Goal: Task Accomplishment & Management: Manage account settings

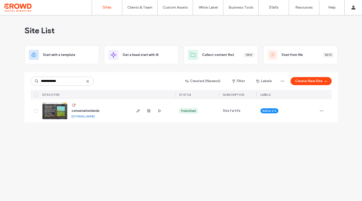
type input "**********"
click at [51, 122] on div "conservationlands conservationlands.multiscreensite.com" at bounding box center [85, 110] width 91 height 23
click at [56, 112] on img at bounding box center [54, 120] width 25 height 34
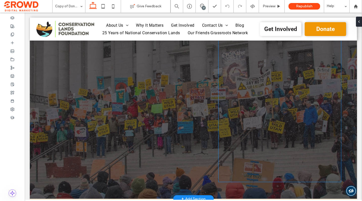
scroll to position [251, 0]
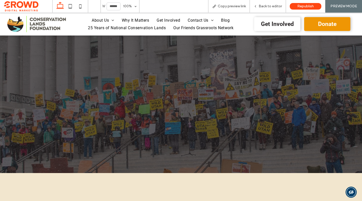
scroll to position [385, 0]
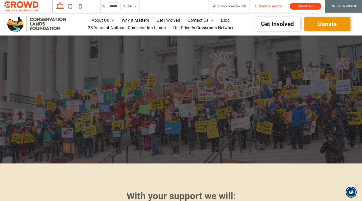
click at [269, 8] on span "Back to editor" at bounding box center [269, 6] width 23 height 4
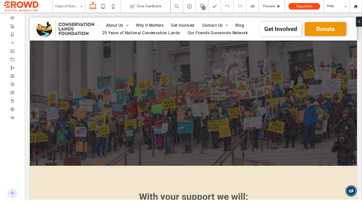
scroll to position [398, 0]
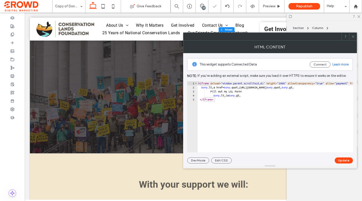
type textarea "**********"
click at [342, 160] on button "Update" at bounding box center [343, 161] width 18 height 6
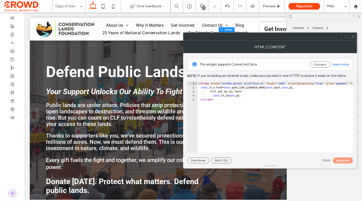
scroll to position [0, 0]
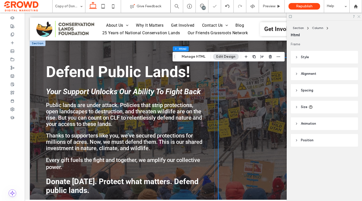
click at [359, 15] on icon at bounding box center [358, 16] width 3 height 3
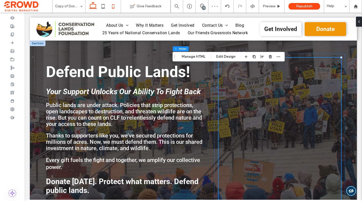
click at [113, 8] on use at bounding box center [113, 6] width 2 height 4
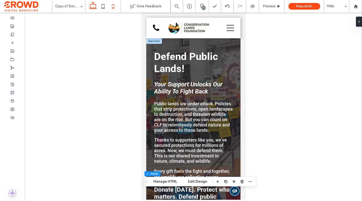
click at [93, 7] on icon at bounding box center [93, 6] width 10 height 10
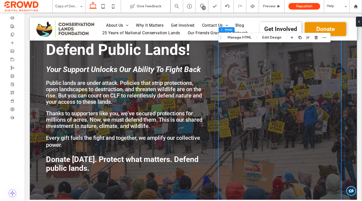
scroll to position [23, 0]
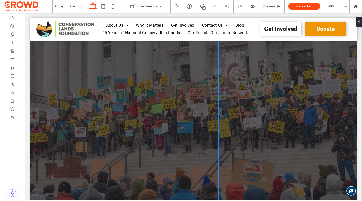
scroll to position [281, 0]
click at [261, 97] on div "&amp;amp;lt;a href=&amp;amp;quot;https://secure.lglforms.com/form_engine/s/IO_G…" at bounding box center [279, 15] width 122 height 477
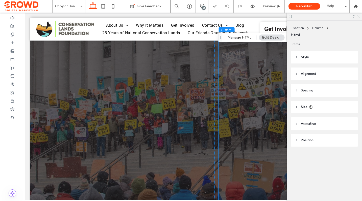
click at [357, 17] on icon at bounding box center [358, 16] width 3 height 3
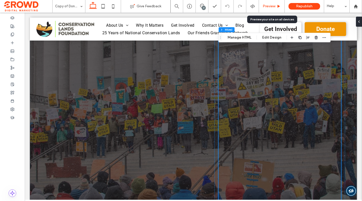
click at [267, 6] on span "Preview" at bounding box center [268, 6] width 13 height 4
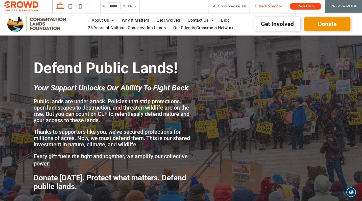
click at [259, 5] on div "Back to editor" at bounding box center [268, 6] width 36 height 4
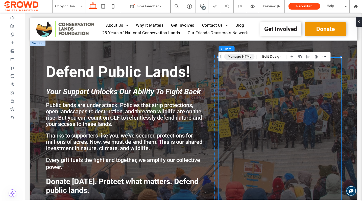
click at [242, 56] on button "Manage HTML" at bounding box center [239, 57] width 30 height 6
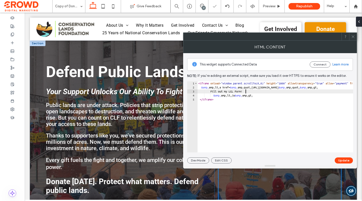
type textarea "**********"
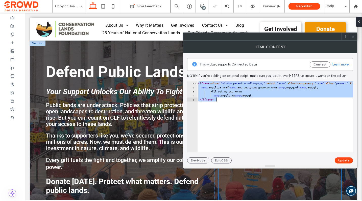
click at [353, 36] on icon at bounding box center [353, 37] width 4 height 4
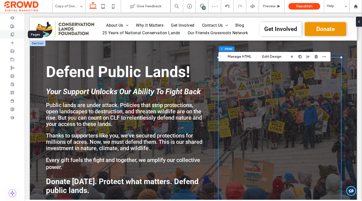
click at [11, 34] on use at bounding box center [12, 34] width 3 height 3
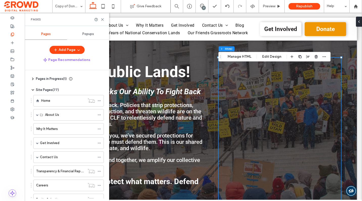
scroll to position [170, 0]
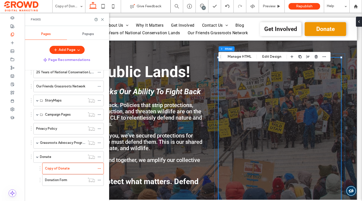
drag, startPoint x: 76, startPoint y: 180, endPoint x: 75, endPoint y: 171, distance: 8.9
click at [76, 180] on div "Donation Form" at bounding box center [65, 180] width 40 height 5
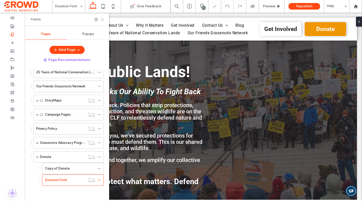
click at [103, 20] on icon at bounding box center [102, 20] width 4 height 4
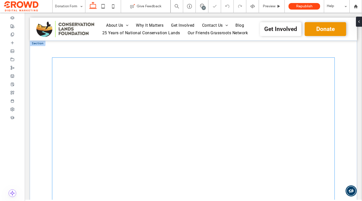
click at [174, 126] on div at bounding box center [193, 150] width 282 height 185
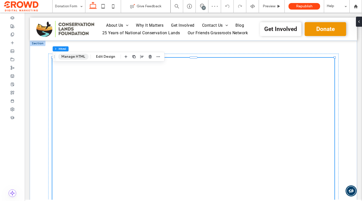
click at [78, 54] on button "Manage HTML" at bounding box center [73, 57] width 30 height 6
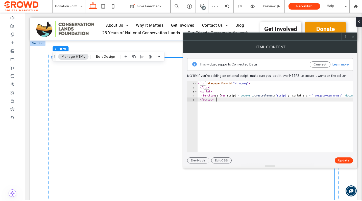
click at [246, 102] on div "< div data-paperform-id = "ktnmgmsg" > </ div > < script > ( function ( ) { var…" at bounding box center [337, 121] width 280 height 79
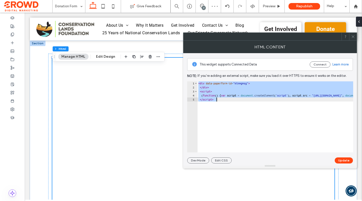
paste textarea "Cursor at row 5"
type textarea "*********"
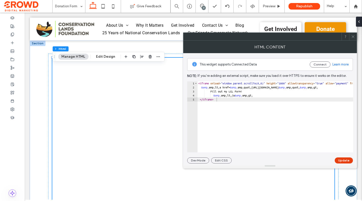
click at [344, 163] on button "Update" at bounding box center [343, 161] width 18 height 6
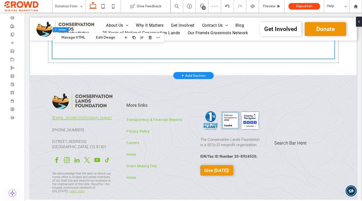
scroll to position [336, 0]
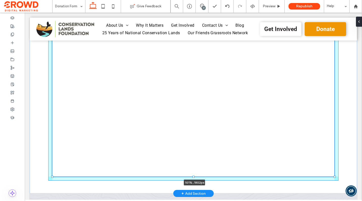
drag, startPoint x: 335, startPoint y: 65, endPoint x: 337, endPoint y: 124, distance: 59.1
type input "****"
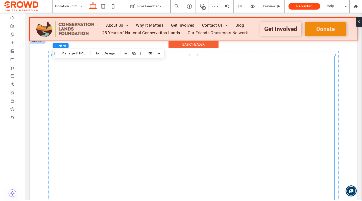
scroll to position [3, 0]
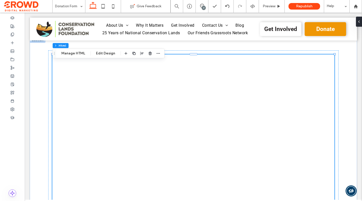
click at [80, 53] on button "Manage HTML" at bounding box center [73, 53] width 30 height 6
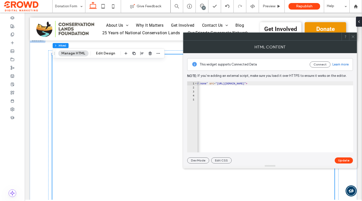
scroll to position [0, 234]
click at [352, 37] on use at bounding box center [352, 36] width 3 height 3
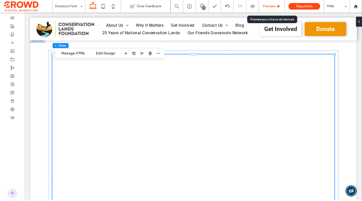
click at [270, 5] on span "Preview" at bounding box center [268, 6] width 13 height 4
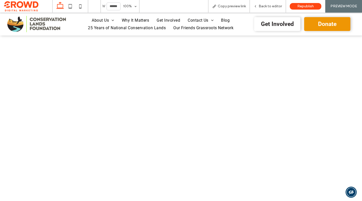
click at [37, 21] on img at bounding box center [36, 24] width 59 height 17
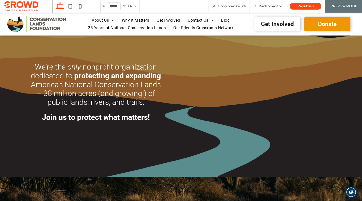
scroll to position [384, 0]
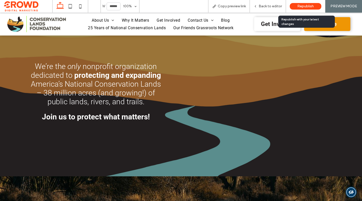
click at [303, 7] on span "Republish" at bounding box center [305, 6] width 16 height 4
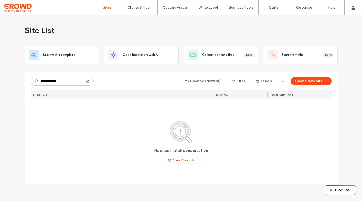
type input "**********"
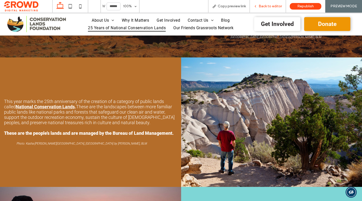
click at [273, 6] on span "Back to editor" at bounding box center [269, 6] width 23 height 4
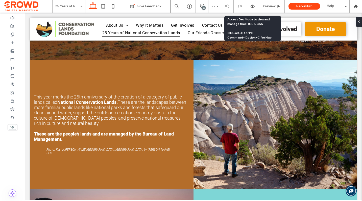
scroll to position [115, 0]
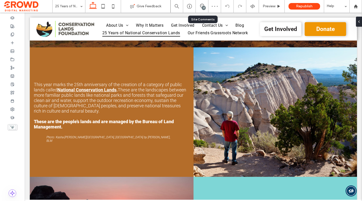
click at [202, 7] on div "23" at bounding box center [204, 8] width 4 height 4
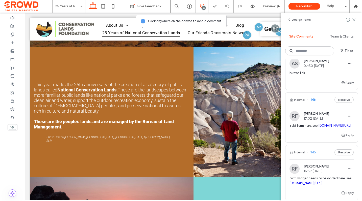
scroll to position [180, 0]
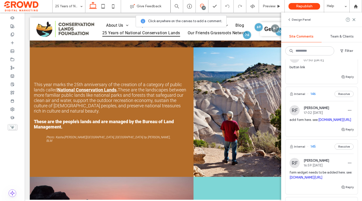
click at [331, 116] on div "RF Rachael Facey 17:02 Oct 7 2025 add form here. see: conservationlands.org/cel…" at bounding box center [321, 115] width 64 height 21
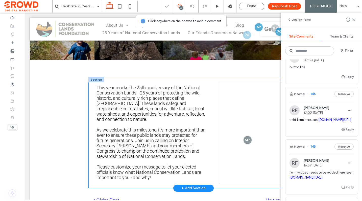
scroll to position [62, 0]
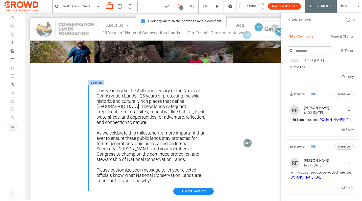
click at [246, 150] on span at bounding box center [257, 135] width 74 height 103
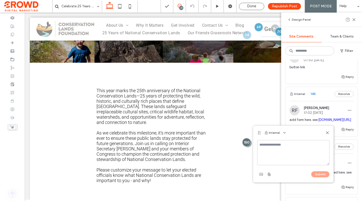
click at [329, 132] on icon at bounding box center [327, 133] width 4 height 4
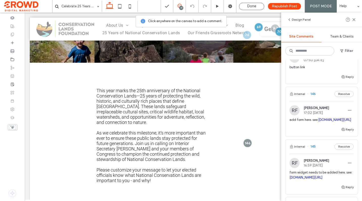
click at [318, 122] on link "[DOMAIN_NAME][URL]" at bounding box center [334, 120] width 33 height 4
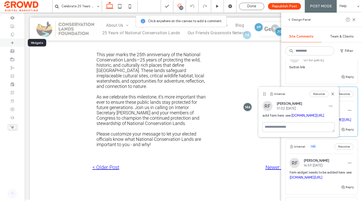
click at [14, 43] on icon at bounding box center [12, 43] width 4 height 4
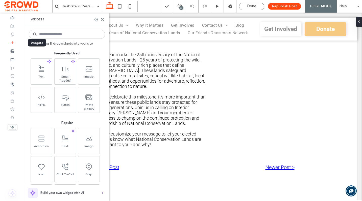
scroll to position [0, 0]
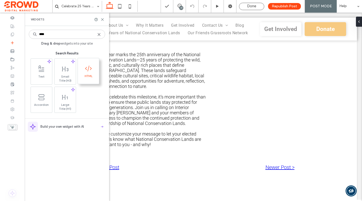
type input "****"
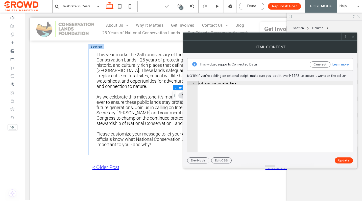
click at [254, 89] on div "Add your custom HTML here" at bounding box center [275, 121] width 156 height 79
paste textarea "**********"
type textarea "**********"
click at [343, 159] on button "Update" at bounding box center [343, 161] width 18 height 6
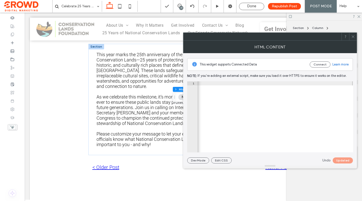
click at [352, 37] on icon at bounding box center [353, 37] width 4 height 4
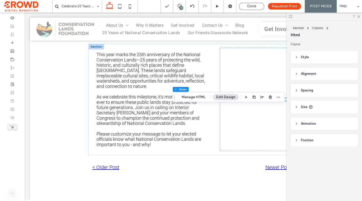
click at [361, 17] on div at bounding box center [323, 17] width 75 height 8
click at [359, 18] on icon at bounding box center [358, 16] width 3 height 3
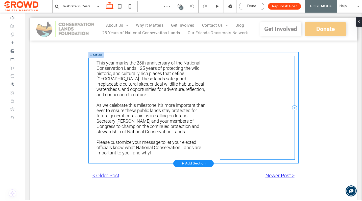
scroll to position [91, 0]
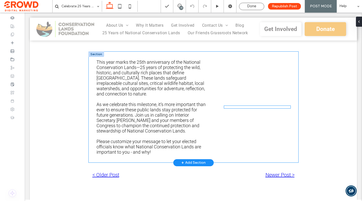
click at [261, 109] on div at bounding box center [257, 107] width 66 height 3
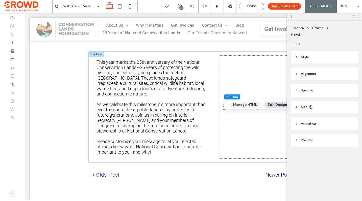
click at [247, 103] on button "Manage HTML" at bounding box center [245, 105] width 30 height 6
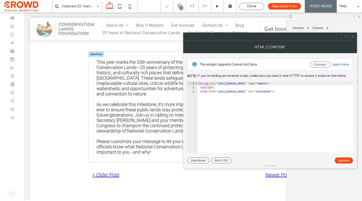
click at [224, 95] on div "< script src = "https://widget-prod-files.global.ssl.fastly.net/ocp-widget.js" …" at bounding box center [283, 121] width 173 height 79
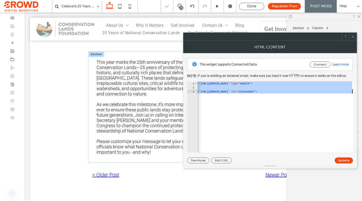
paste textarea "Cursor at row 3"
type textarea "**********"
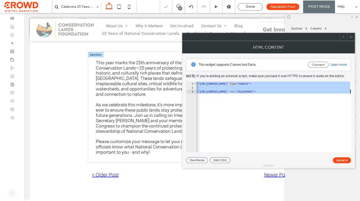
scroll to position [0, 21]
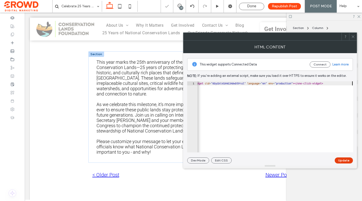
click at [343, 162] on button "Update" at bounding box center [343, 161] width 18 height 6
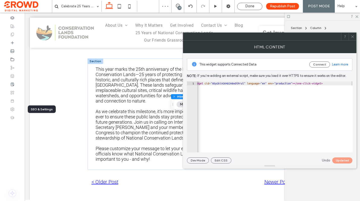
click at [11, 108] on icon at bounding box center [12, 109] width 4 height 4
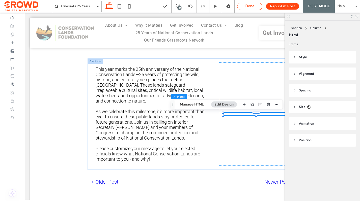
click at [256, 7] on div "Done" at bounding box center [249, 6] width 25 height 4
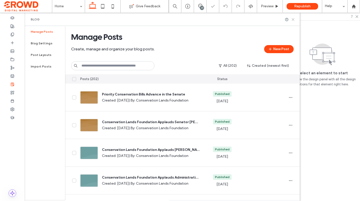
click at [292, 20] on use at bounding box center [293, 19] width 2 height 2
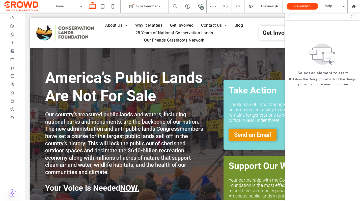
drag, startPoint x: 356, startPoint y: 16, endPoint x: 331, endPoint y: 4, distance: 27.9
click at [356, 16] on icon at bounding box center [356, 16] width 3 height 3
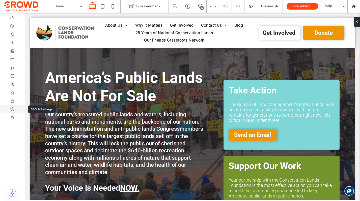
click at [13, 107] on div at bounding box center [12, 109] width 25 height 8
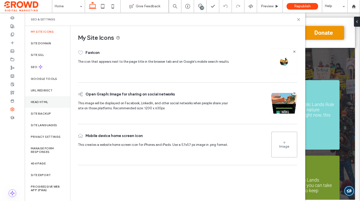
click at [46, 100] on label "Head HTML" at bounding box center [39, 102] width 17 height 4
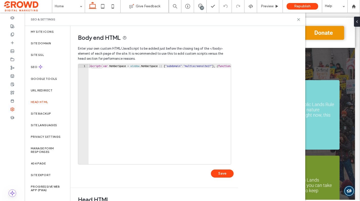
type textarea "**********"
click at [117, 89] on div "< script > var MemberSpace = window . MemberSpace || { "subdomain" : "multiscre…" at bounding box center [354, 118] width 531 height 109
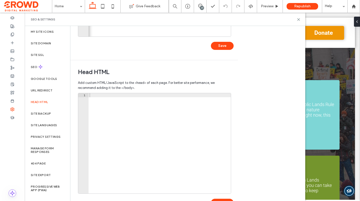
scroll to position [144, 0]
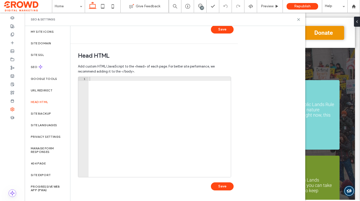
click at [116, 89] on div at bounding box center [160, 131] width 142 height 109
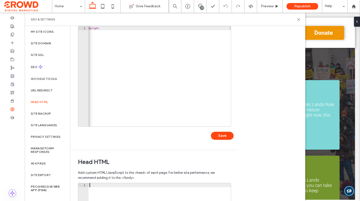
scroll to position [0, 0]
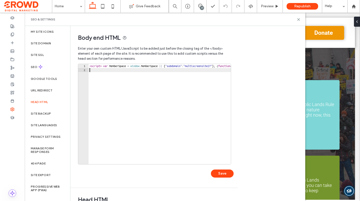
paste textarea "**********"
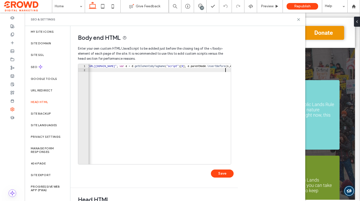
scroll to position [0, 217]
type textarea "**********"
click at [220, 173] on button "Save" at bounding box center [222, 174] width 23 height 8
click at [298, 20] on use at bounding box center [298, 19] width 2 height 2
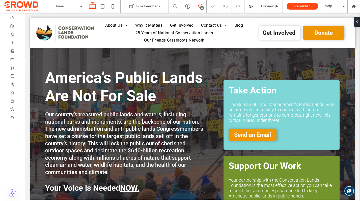
click at [198, 7] on icon at bounding box center [200, 6] width 4 height 4
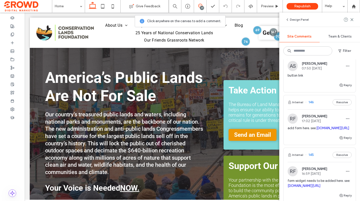
scroll to position [174, 0]
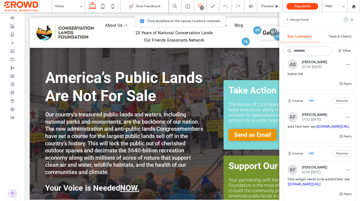
click at [331, 122] on div "RF Rachael Facey 17:02 Oct 7 2025" at bounding box center [320, 117] width 64 height 10
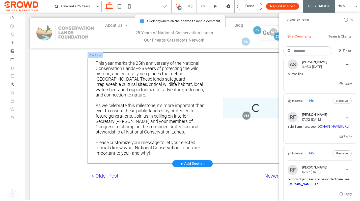
scroll to position [98, 0]
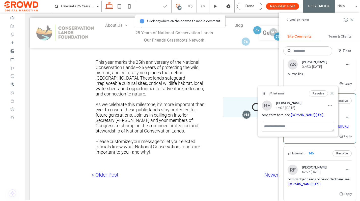
select select
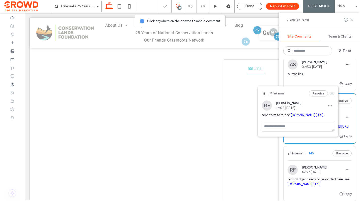
click at [353, 19] on icon at bounding box center [352, 20] width 4 height 4
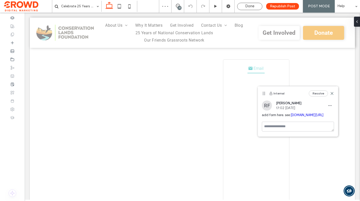
scroll to position [0, 0]
click at [333, 93] on use at bounding box center [332, 93] width 2 height 2
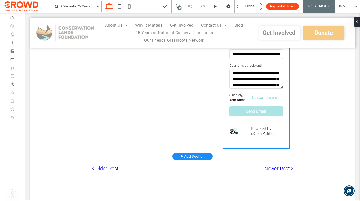
scroll to position [555, 0]
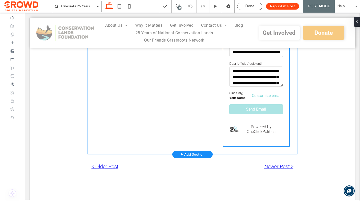
click at [278, 94] on button "Customize email" at bounding box center [266, 96] width 33 height 10
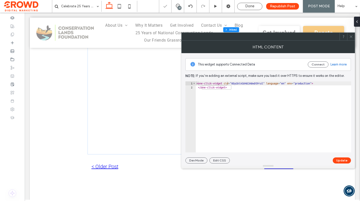
click at [351, 38] on span at bounding box center [351, 37] width 4 height 8
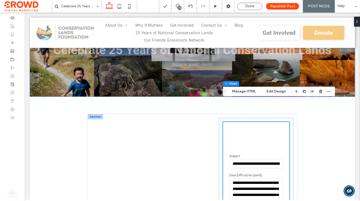
scroll to position [62, 0]
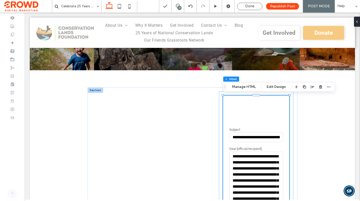
click at [92, 91] on div at bounding box center [96, 91] width 16 height 6
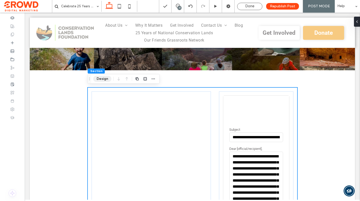
click at [100, 80] on button "Design" at bounding box center [102, 79] width 18 height 6
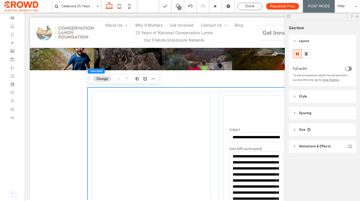
click at [303, 94] on span "Style" at bounding box center [303, 96] width 8 height 5
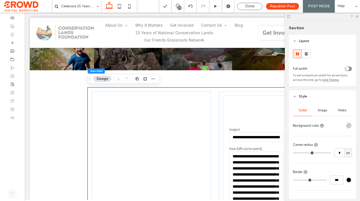
click at [300, 95] on span "Style" at bounding box center [303, 96] width 8 height 5
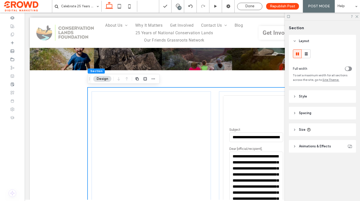
click at [308, 116] on header "Spacing" at bounding box center [322, 113] width 67 height 13
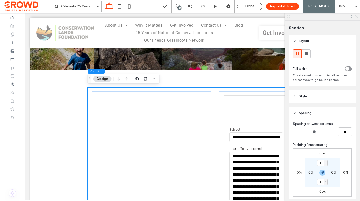
click at [356, 16] on icon at bounding box center [356, 16] width 3 height 3
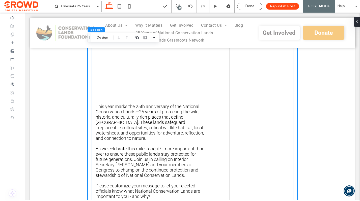
scroll to position [278, 0]
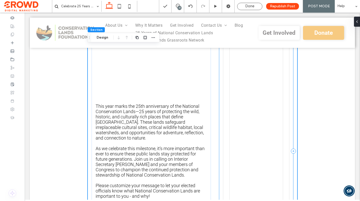
click at [220, 88] on div "**********" at bounding box center [256, 151] width 74 height 552
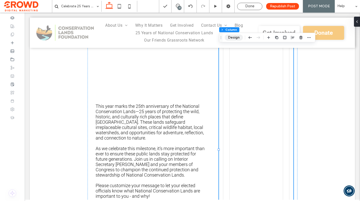
click at [231, 38] on button "Design" at bounding box center [234, 38] width 18 height 6
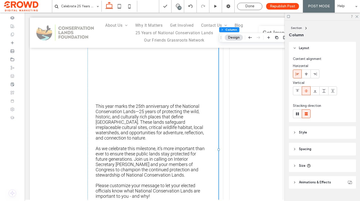
click at [310, 151] on span "Spacing" at bounding box center [305, 149] width 12 height 5
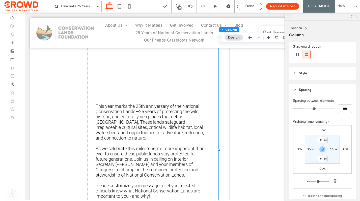
scroll to position [62, 0]
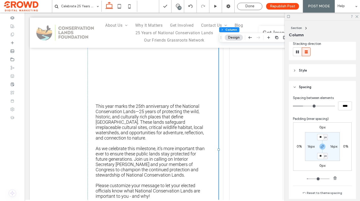
click at [311, 145] on label "16px" at bounding box center [311, 147] width 7 height 4
type input "*"
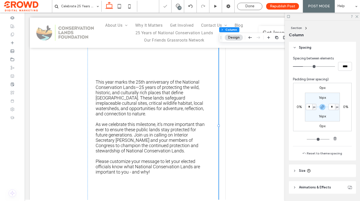
scroll to position [109, 0]
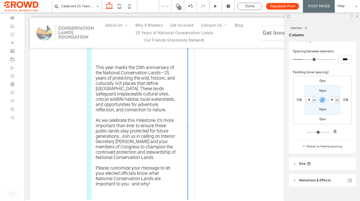
drag, startPoint x: 204, startPoint y: 124, endPoint x: 187, endPoint y: 123, distance: 17.4
click at [187, 123] on div "This year marks the 25th anniversary of the National Conservation Lands—25 year…" at bounding box center [193, 125] width 210 height 509
type input "**"
type input "*****"
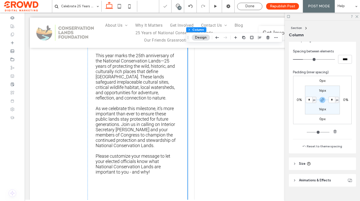
scroll to position [256, 0]
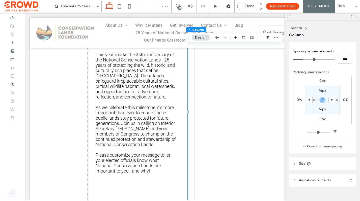
click at [357, 16] on icon at bounding box center [356, 16] width 3 height 3
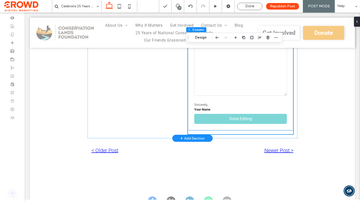
scroll to position [453, 0]
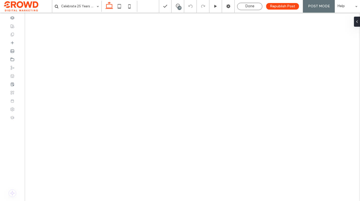
select select
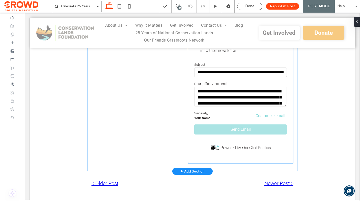
scroll to position [420, 0]
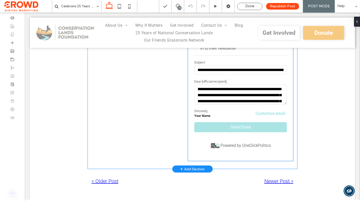
click at [284, 144] on span "Powered by OneClickPolitics" at bounding box center [240, 146] width 93 height 6
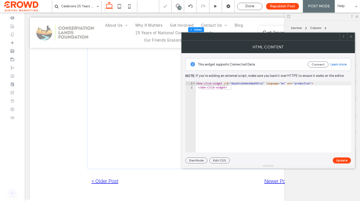
click at [350, 36] on icon at bounding box center [351, 37] width 4 height 4
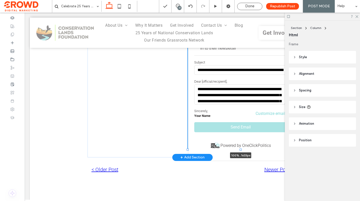
drag, startPoint x: 241, startPoint y: 159, endPoint x: 244, endPoint y: 154, distance: 5.7
type input "****"
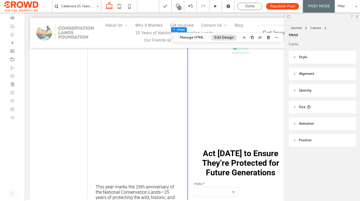
scroll to position [95, 0]
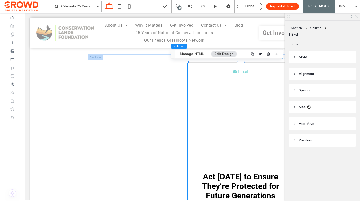
click at [356, 17] on icon at bounding box center [356, 16] width 3 height 3
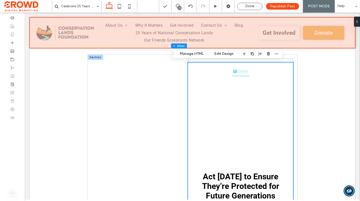
scroll to position [96, 0]
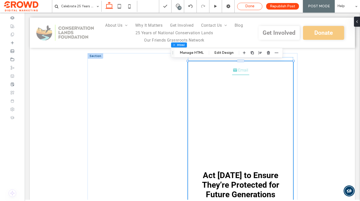
click at [250, 7] on span "Done" at bounding box center [249, 6] width 9 height 4
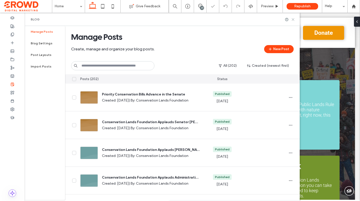
click at [294, 18] on icon at bounding box center [293, 20] width 4 height 4
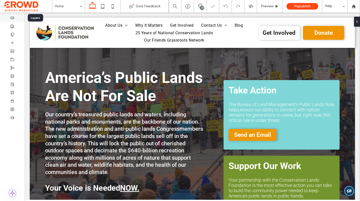
click at [13, 18] on icon at bounding box center [12, 18] width 4 height 4
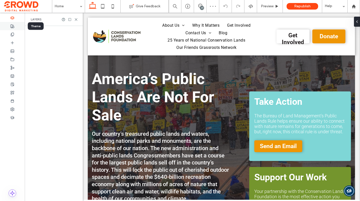
click at [13, 23] on div at bounding box center [12, 26] width 25 height 8
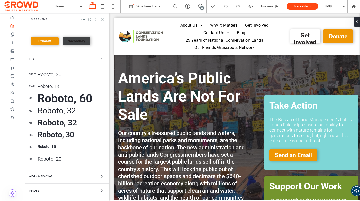
scroll to position [98, 0]
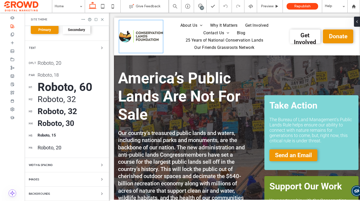
click at [102, 20] on use at bounding box center [102, 19] width 2 height 2
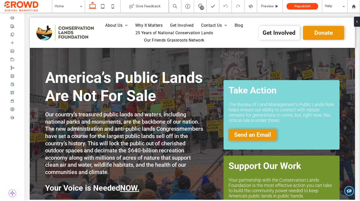
drag, startPoint x: 201, startPoint y: 7, endPoint x: 203, endPoint y: 10, distance: 4.0
click at [201, 7] on div "23" at bounding box center [202, 8] width 4 height 4
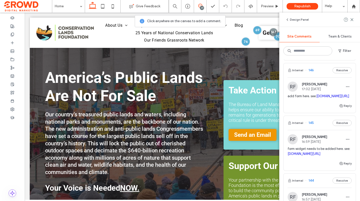
scroll to position [227, 0]
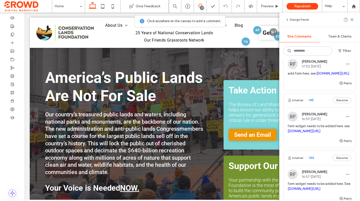
click at [322, 69] on div "RF Rachael Facey 17:02 Oct 7 2025 add form here. see: conservationlands.org/cel…" at bounding box center [320, 69] width 64 height 21
click at [322, 65] on div at bounding box center [180, 100] width 360 height 201
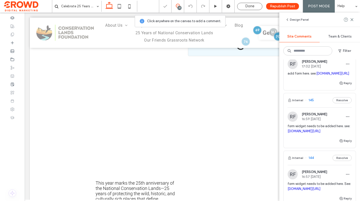
scroll to position [124, 0]
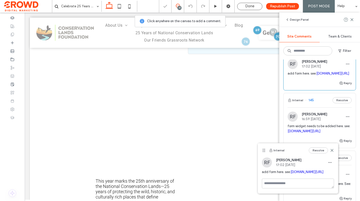
select select
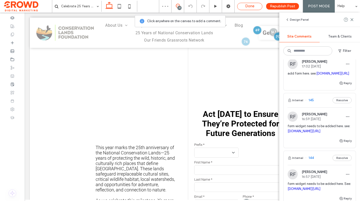
scroll to position [157, 0]
click at [214, 7] on icon at bounding box center [216, 7] width 4 height 4
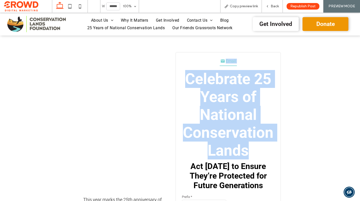
scroll to position [100, 0]
drag, startPoint x: 255, startPoint y: 99, endPoint x: 194, endPoint y: 63, distance: 70.8
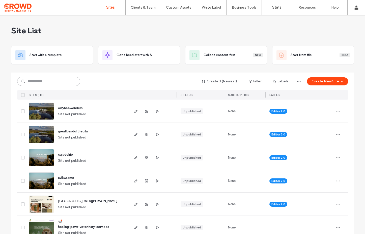
click at [53, 82] on input at bounding box center [48, 81] width 63 height 9
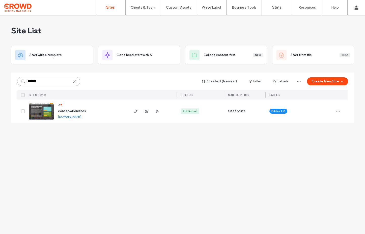
type input "*******"
click at [42, 113] on img at bounding box center [41, 120] width 25 height 34
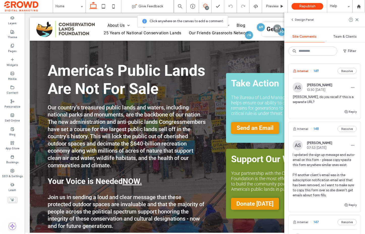
click at [305, 71] on button "Internal" at bounding box center [301, 71] width 16 height 6
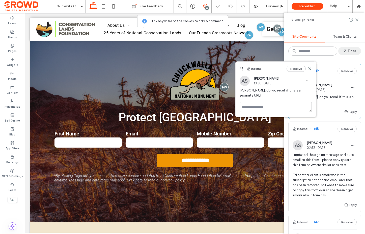
click at [350, 51] on button "Filter" at bounding box center [349, 51] width 23 height 8
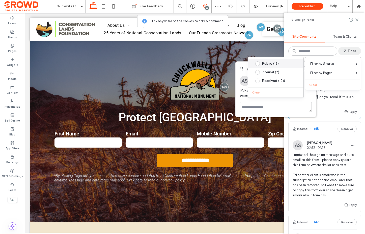
click at [275, 63] on div "Public (16)" at bounding box center [280, 64] width 36 height 4
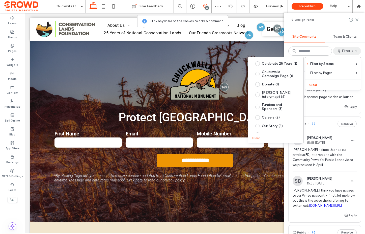
click at [338, 106] on div "Reply" at bounding box center [325, 108] width 72 height 10
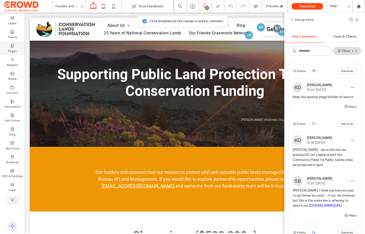
click at [13, 45] on icon at bounding box center [12, 46] width 4 height 4
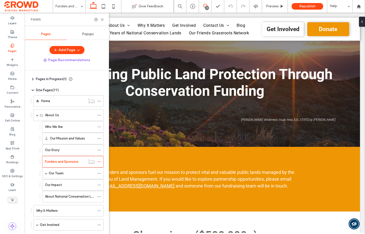
click at [203, 8] on icon at bounding box center [205, 6] width 4 height 4
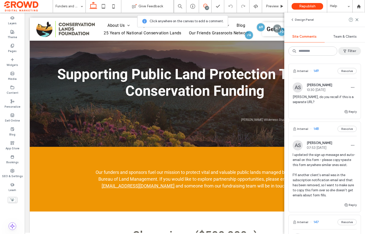
click at [350, 50] on button "Filter" at bounding box center [349, 51] width 23 height 8
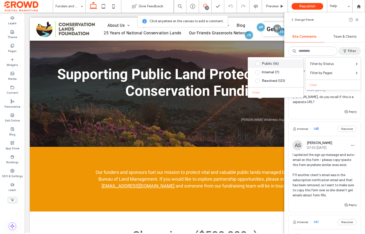
click at [275, 65] on div "Public (16)" at bounding box center [280, 64] width 36 height 4
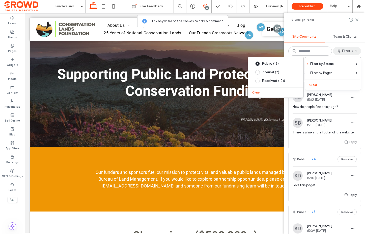
scroll to position [209, 0]
click at [303, 159] on button "Public" at bounding box center [300, 159] width 14 height 6
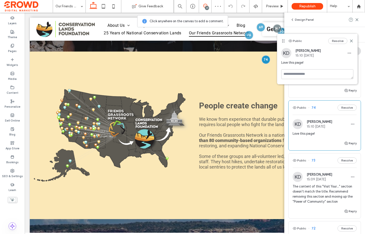
scroll to position [262, 0]
click at [313, 159] on span "73" at bounding box center [311, 158] width 7 height 5
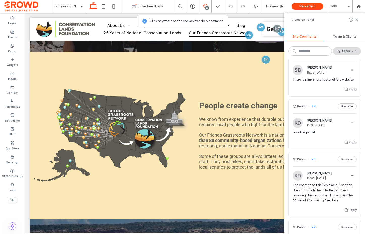
click at [314, 158] on div at bounding box center [182, 117] width 365 height 234
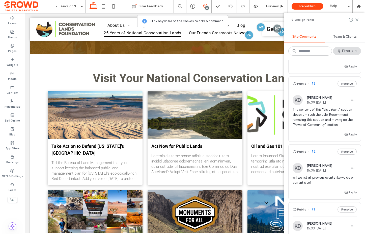
scroll to position [340, 0]
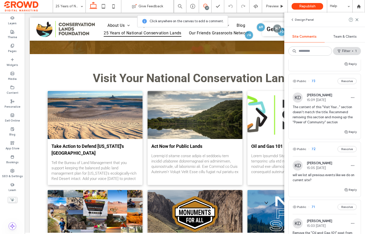
click at [313, 149] on span "72" at bounding box center [311, 148] width 7 height 5
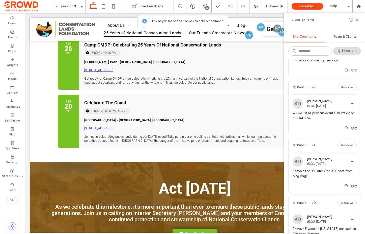
scroll to position [403, 0]
click at [312, 144] on span "71" at bounding box center [311, 143] width 7 height 5
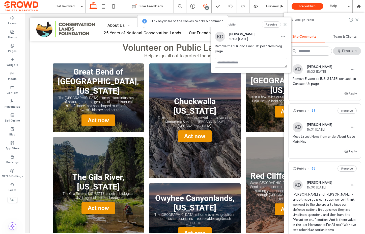
scroll to position [554, 0]
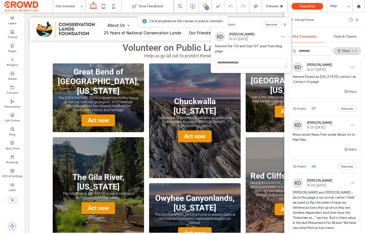
click at [332, 141] on span "Move Latest News from under About Us to Main Nav" at bounding box center [325, 137] width 64 height 10
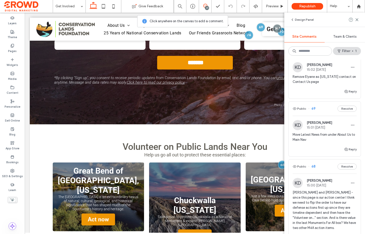
scroll to position [0, 0]
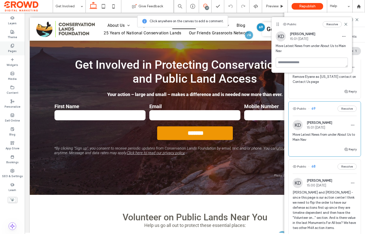
click at [11, 44] on icon at bounding box center [12, 46] width 4 height 4
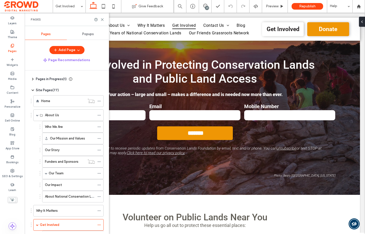
click at [206, 7] on div "23" at bounding box center [207, 8] width 4 height 4
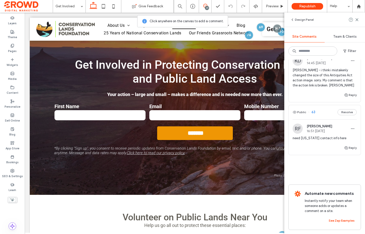
scroll to position [1378, 0]
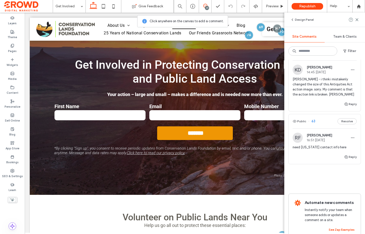
click at [317, 90] on span "[PERSON_NAME] - i think i mistakenly changed the size of this Antiquities Act a…" at bounding box center [325, 87] width 64 height 20
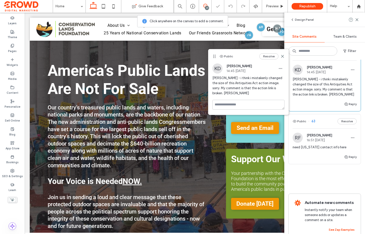
scroll to position [652, 0]
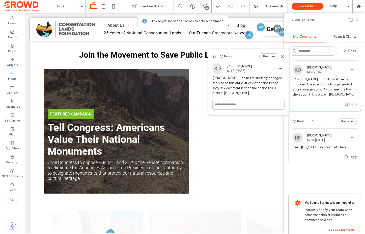
click at [357, 19] on use at bounding box center [357, 19] width 2 height 2
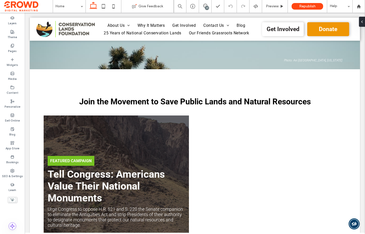
scroll to position [602, 0]
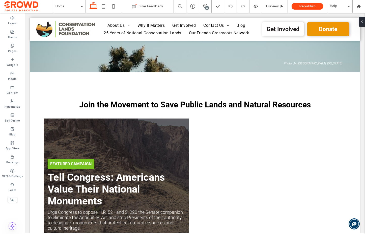
click at [206, 8] on div "23" at bounding box center [207, 8] width 4 height 4
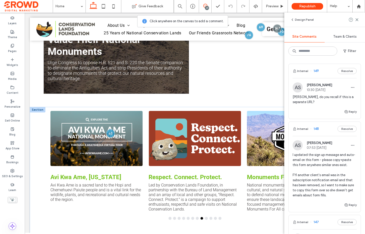
scroll to position [752, 0]
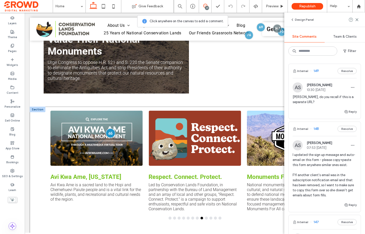
click at [113, 131] on div at bounding box center [110, 132] width 9 height 9
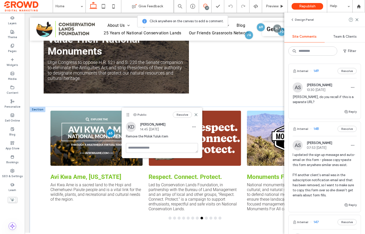
click at [100, 132] on div at bounding box center [96, 138] width 92 height 55
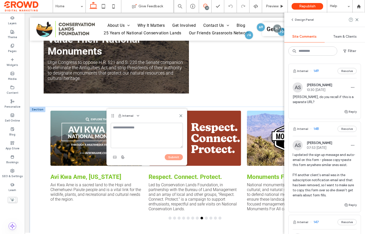
click at [100, 132] on div "Chuckwalla, California Take action to protect Chuckwalla as a National Monument…" at bounding box center [195, 168] width 295 height 115
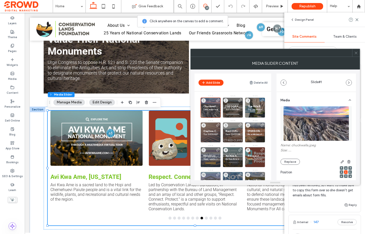
type input "**"
type input "***"
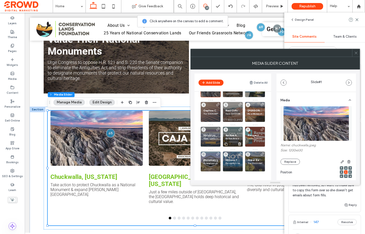
scroll to position [21, 0]
click at [211, 136] on span "Molok Luyuk, California" at bounding box center [210, 134] width 15 height 3
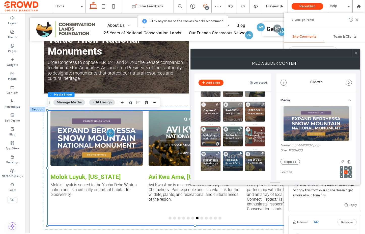
click at [218, 143] on icon at bounding box center [217, 143] width 4 height 5
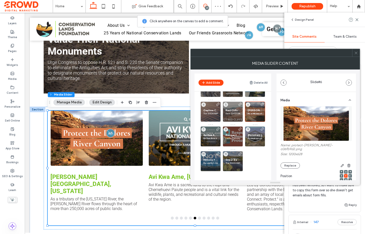
click at [355, 52] on icon at bounding box center [356, 53] width 4 height 4
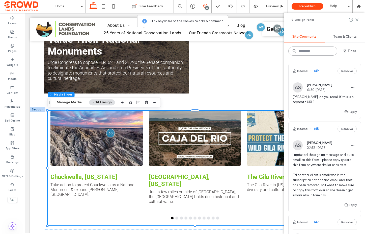
click at [313, 54] on input at bounding box center [312, 50] width 49 height 9
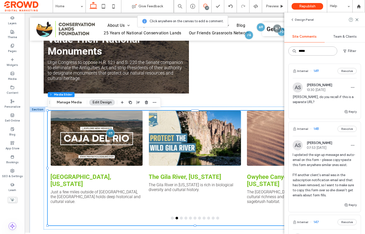
type input "*****"
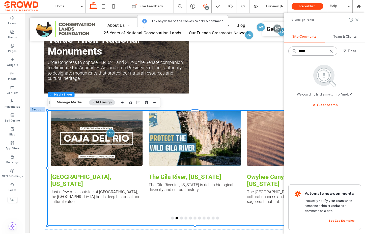
click at [314, 54] on input "*****" at bounding box center [312, 50] width 49 height 9
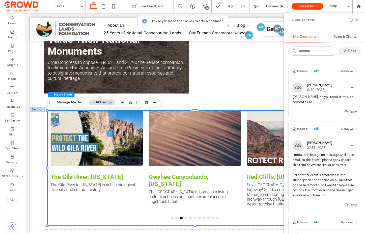
click at [346, 50] on icon "button" at bounding box center [345, 51] width 4 height 4
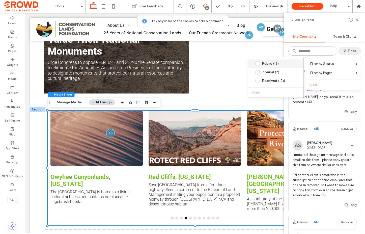
click at [275, 62] on div "Public (16)" at bounding box center [280, 64] width 36 height 4
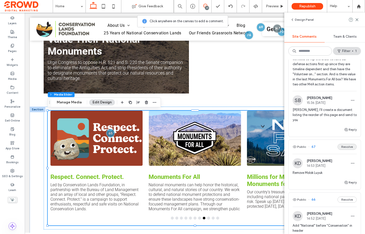
scroll to position [698, 0]
click at [346, 143] on button "Resolve" at bounding box center [347, 146] width 19 height 6
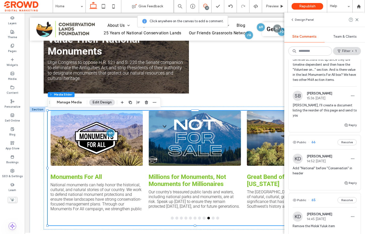
scroll to position [704, 0]
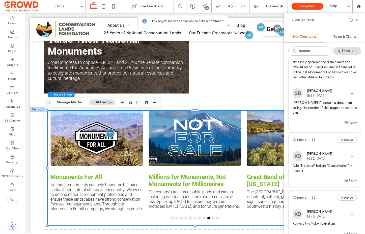
click at [332, 157] on div "KD Kris Deutschman 14:52 Oct 15 2025 Add "National" before "Conservation" in he…" at bounding box center [325, 164] width 64 height 26
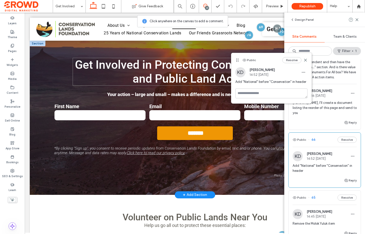
click at [203, 63] on span "Get Involved in Protecting Conservation Lands and Public Land Access" at bounding box center [195, 72] width 240 height 28
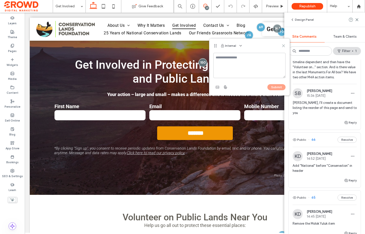
drag, startPoint x: 283, startPoint y: 46, endPoint x: 258, endPoint y: 34, distance: 27.9
click at [283, 46] on icon at bounding box center [284, 46] width 4 height 4
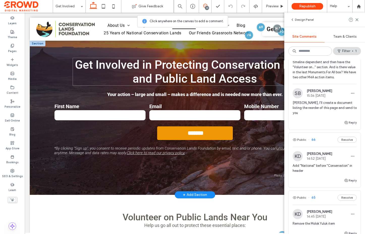
click at [211, 64] on span "Get Involved in Protecting Conservation Lands and Public Land Access" at bounding box center [195, 72] width 240 height 28
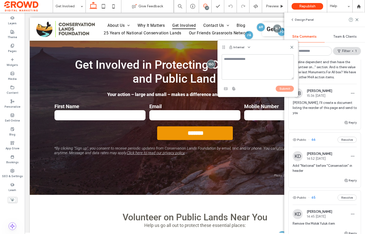
click at [292, 47] on icon at bounding box center [292, 47] width 4 height 4
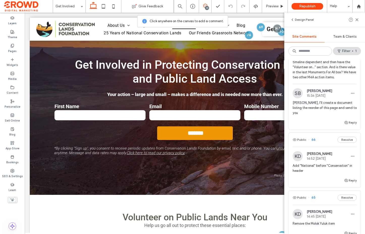
click at [203, 6] on use at bounding box center [205, 6] width 4 height 4
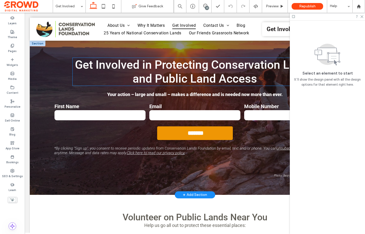
click at [213, 65] on span "Get Involved in Protecting Conservation Lands and Public Land Access" at bounding box center [195, 72] width 240 height 28
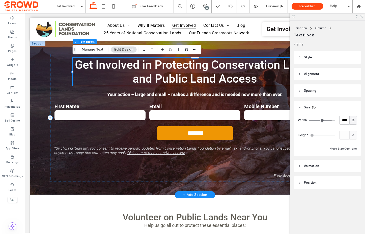
click at [214, 65] on span "Get Involved in Protecting Conservation Lands and Public Land Access" at bounding box center [195, 72] width 240 height 28
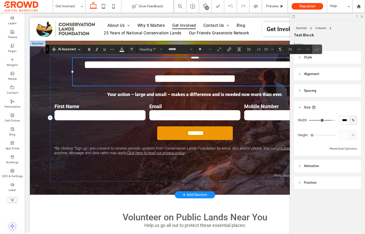
click at [213, 65] on span "**********" at bounding box center [197, 71] width 227 height 25
click at [318, 49] on icon "Confirm" at bounding box center [317, 49] width 4 height 4
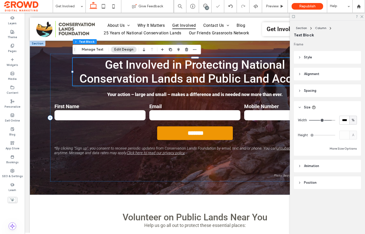
click at [205, 7] on div "22" at bounding box center [207, 8] width 4 height 4
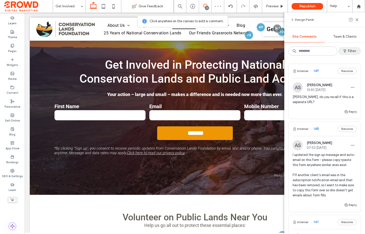
click at [352, 51] on button "Filter" at bounding box center [349, 51] width 23 height 8
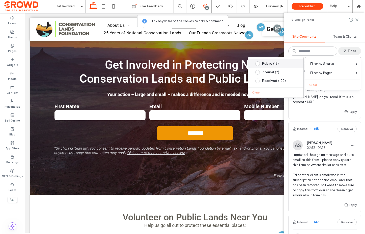
click at [273, 63] on div "Public (15)" at bounding box center [280, 64] width 36 height 4
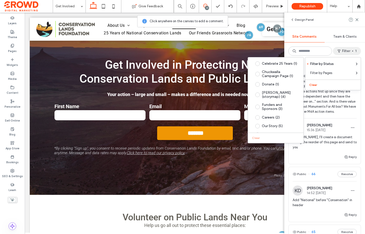
scroll to position [678, 0]
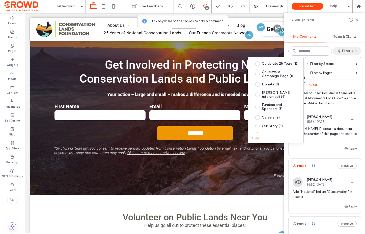
click at [299, 163] on button "Public" at bounding box center [300, 166] width 14 height 6
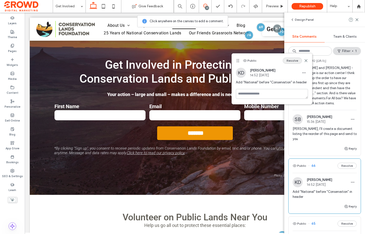
click at [295, 61] on button "Resolve" at bounding box center [292, 61] width 19 height 6
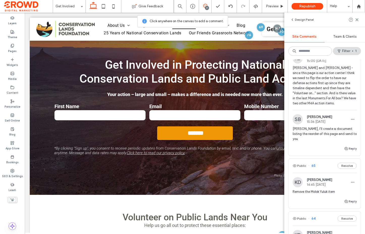
click at [313, 163] on span "65" at bounding box center [311, 165] width 7 height 5
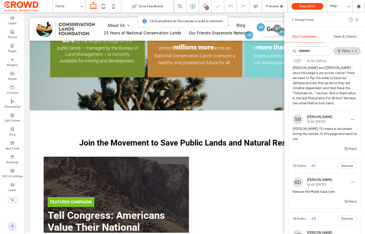
scroll to position [788, 0]
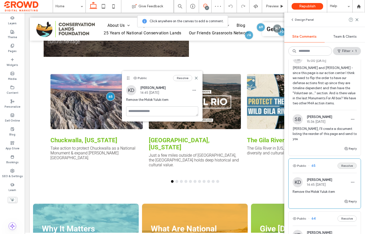
click at [343, 163] on button "Resolve" at bounding box center [347, 166] width 19 height 6
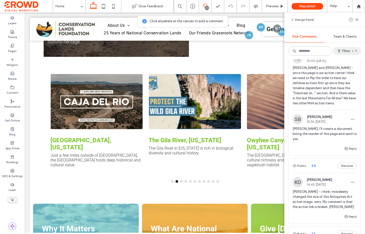
click at [339, 49] on icon "button" at bounding box center [339, 51] width 4 height 4
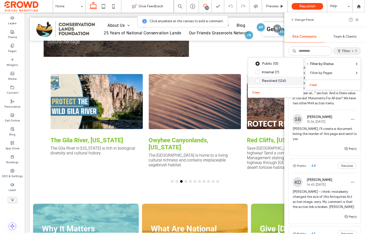
click at [279, 82] on div "Resolved (124)" at bounding box center [280, 81] width 36 height 4
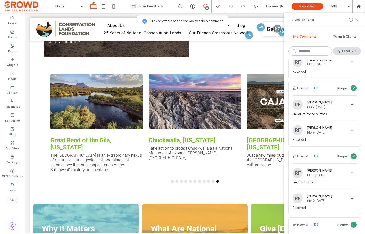
scroll to position [358, 0]
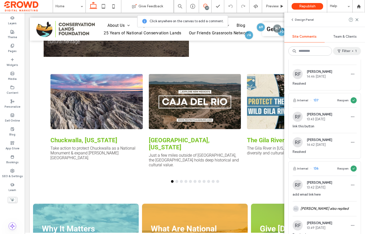
click at [350, 49] on button "Filter 1" at bounding box center [347, 51] width 28 height 8
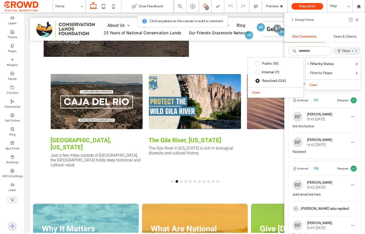
click at [361, 55] on div "Filter 1" at bounding box center [347, 51] width 28 height 8
click at [362, 76] on div "Internal 143 Reopen RF Rachael Facey 13:52 Oct 7 2025 need CO contact RF Rachae…" at bounding box center [324, 147] width 81 height 174
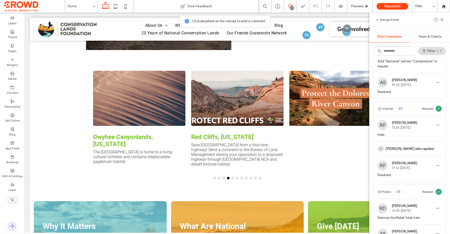
scroll to position [3903, 0]
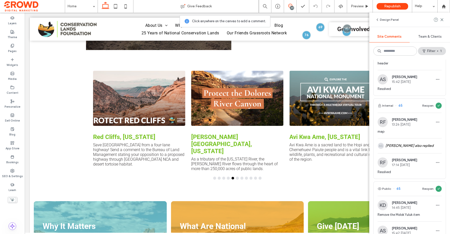
click at [365, 186] on span "65" at bounding box center [396, 188] width 7 height 5
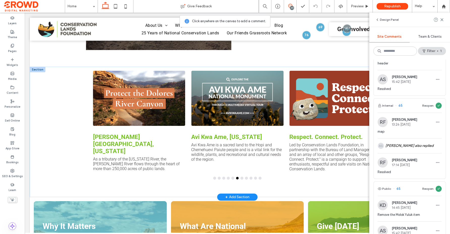
click at [302, 119] on div at bounding box center [335, 98] width 92 height 55
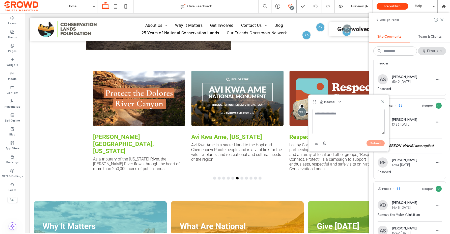
click at [365, 102] on icon at bounding box center [383, 102] width 4 height 4
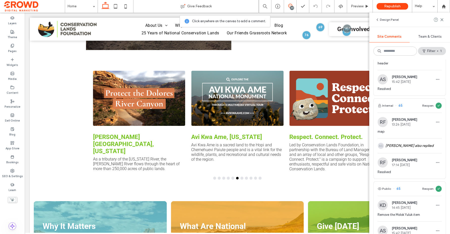
click at [365, 20] on div "Design Panel" at bounding box center [409, 20] width 81 height 14
click at [365, 19] on use at bounding box center [442, 19] width 2 height 2
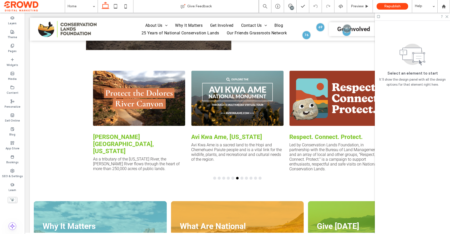
scroll to position [0, 0]
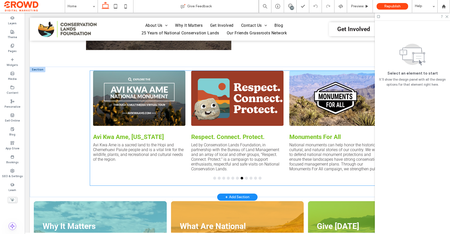
click at [287, 91] on div "Monuments For All National monuments can help honor the historical, cultural, a…" at bounding box center [336, 121] width 98 height 100
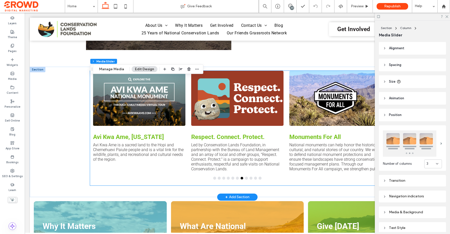
click at [287, 91] on div "Monuments For All National monuments can help honor the historical, cultural, a…" at bounding box center [336, 121] width 98 height 100
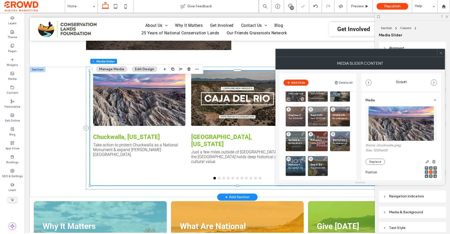
scroll to position [17, 0]
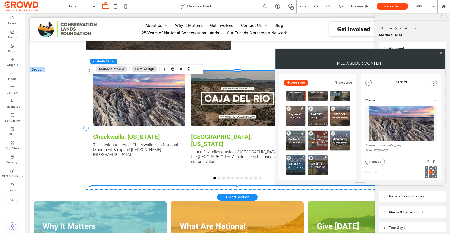
click at [365, 52] on div at bounding box center [441, 53] width 8 height 8
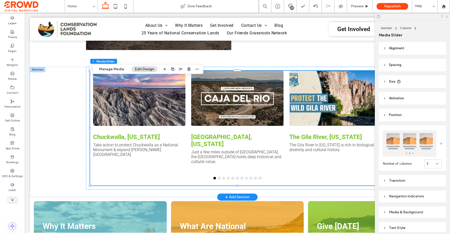
click at [365, 17] on icon at bounding box center [446, 16] width 3 height 3
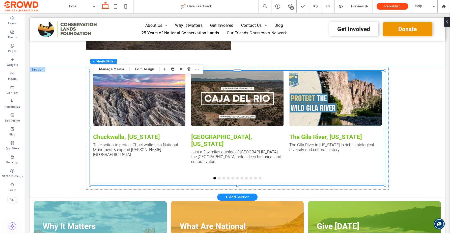
click at [291, 7] on div "20" at bounding box center [292, 8] width 4 height 4
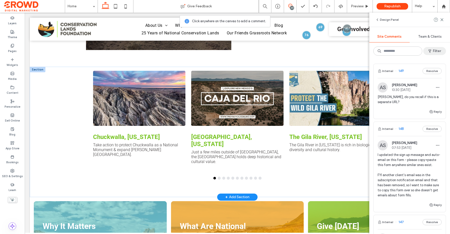
click at [365, 52] on use "button" at bounding box center [429, 51] width 3 height 3
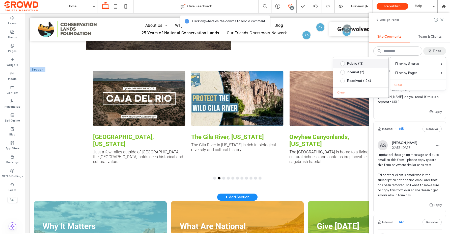
click at [357, 64] on div "Public (13)" at bounding box center [365, 64] width 36 height 4
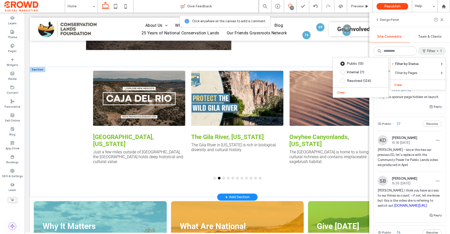
click at [365, 42] on div "Team & Clients" at bounding box center [430, 36] width 40 height 11
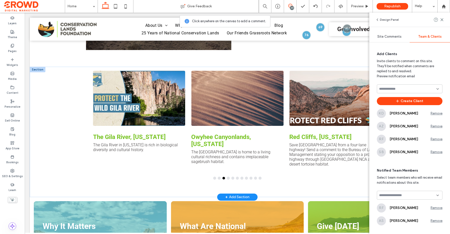
click at [365, 36] on span "Site Comments" at bounding box center [389, 37] width 24 height 4
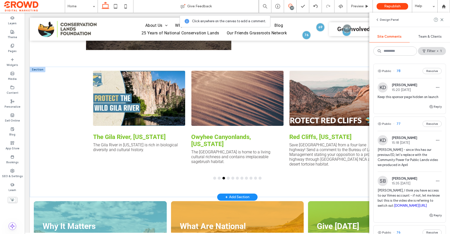
click at [365, 35] on span "Team & Clients" at bounding box center [429, 37] width 23 height 4
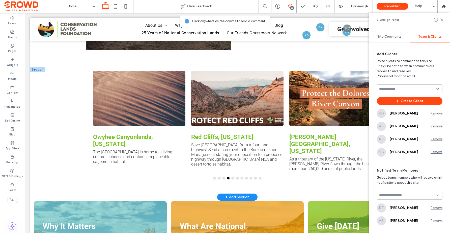
click at [365, 191] on div at bounding box center [410, 195] width 66 height 9
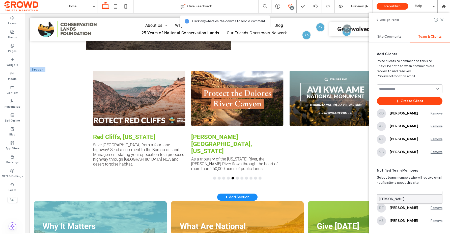
click at [365, 87] on input at bounding box center [407, 89] width 57 height 4
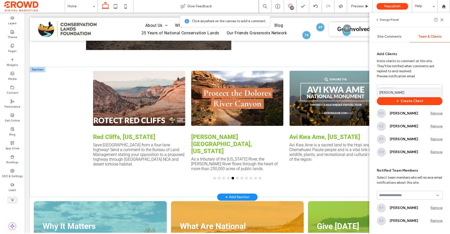
click at [365, 67] on span "Invite clients to comment on this site. They'll be notified when comments are r…" at bounding box center [410, 69] width 66 height 20
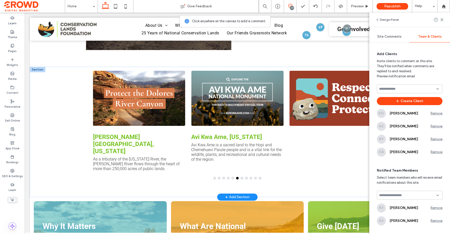
click at [365, 35] on span "Site Comments" at bounding box center [389, 37] width 24 height 4
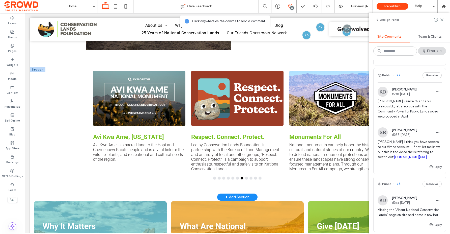
scroll to position [63, 0]
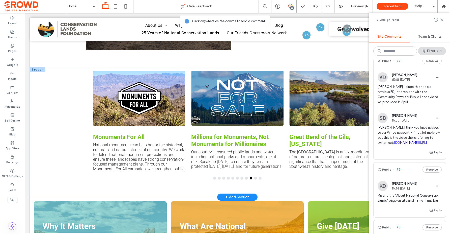
click at [365, 60] on span "77" at bounding box center [396, 60] width 7 height 5
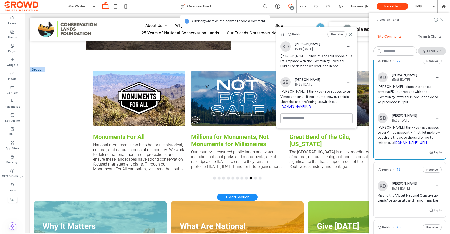
drag, startPoint x: 405, startPoint y: 143, endPoint x: 377, endPoint y: 137, distance: 29.1
click at [365, 137] on div "SB Shevawn Bell 15:35 Oct 15 2025 Alex, I think you have access to our Vimeo ac…" at bounding box center [410, 131] width 72 height 36
copy link "vimeo.com/manage/videos/1076787771/25e3dbd271"
click at [351, 34] on icon at bounding box center [351, 34] width 4 height 4
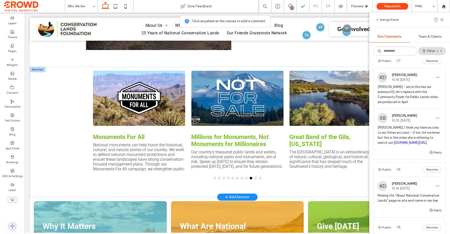
click at [288, 7] on icon at bounding box center [290, 6] width 4 height 4
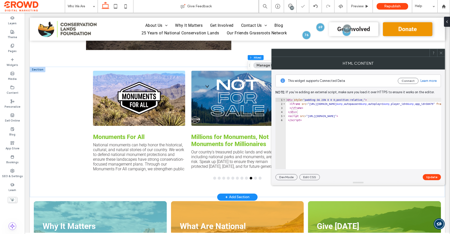
type textarea "*********"
drag, startPoint x: 441, startPoint y: 53, endPoint x: 435, endPoint y: 53, distance: 5.6
click at [365, 53] on icon at bounding box center [441, 53] width 4 height 4
drag, startPoint x: 314, startPoint y: 104, endPoint x: 378, endPoint y: 103, distance: 63.6
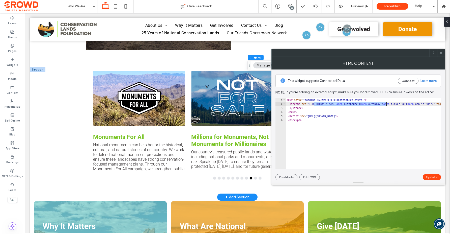
paste textarea "Cursor at row 2"
type textarea "**********"
click at [365, 176] on button "Update" at bounding box center [432, 177] width 18 height 6
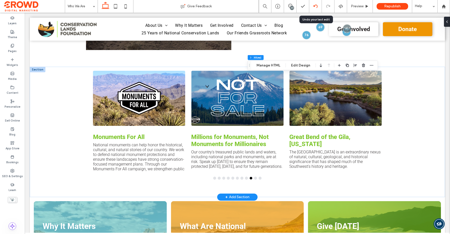
click at [312, 5] on div at bounding box center [315, 6] width 12 height 4
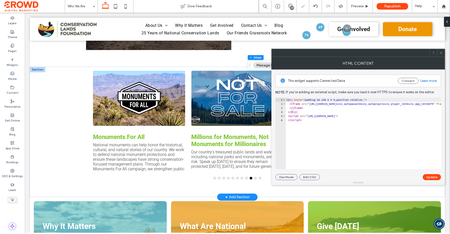
type textarea "*********"
paste textarea "Cursor at row 7"
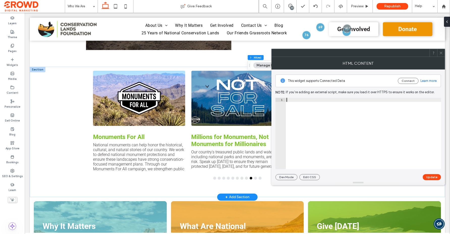
paste textarea "Cursor at row 1"
click at [365, 178] on button "Update" at bounding box center [432, 177] width 18 height 6
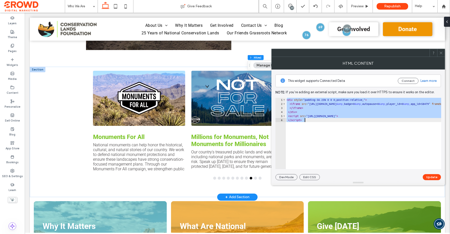
paste textarea "Cursor at row 6"
type textarea "**********"
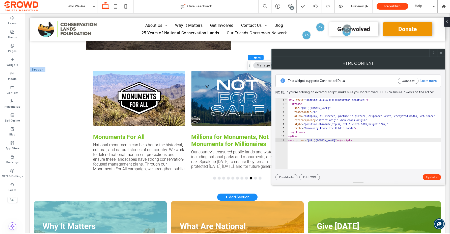
click at [365, 177] on button "Update" at bounding box center [432, 177] width 18 height 6
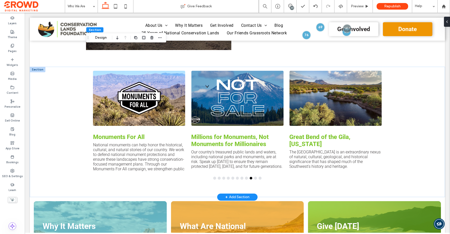
click at [292, 8] on div "20" at bounding box center [292, 8] width 4 height 4
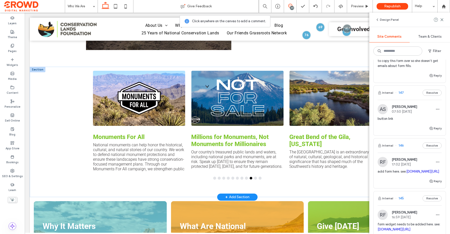
scroll to position [131, 0]
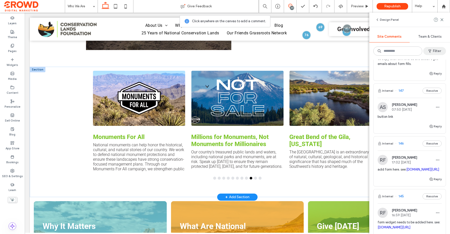
click at [365, 53] on button "Filter" at bounding box center [434, 51] width 23 height 8
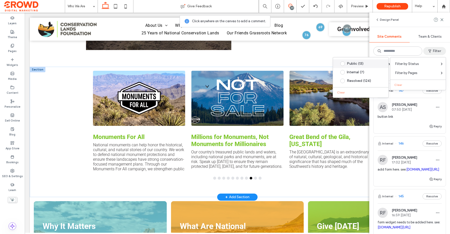
click at [360, 63] on div "Public (13)" at bounding box center [365, 64] width 36 height 4
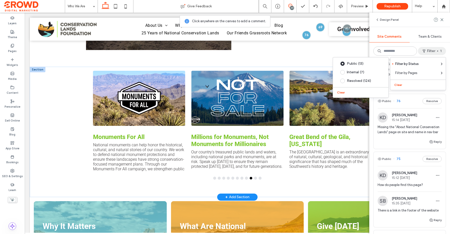
click at [365, 43] on div "Design Panel Site Comments Team & Clients Filter 1 Public 78 Resolve KD Kris De…" at bounding box center [409, 123] width 81 height 221
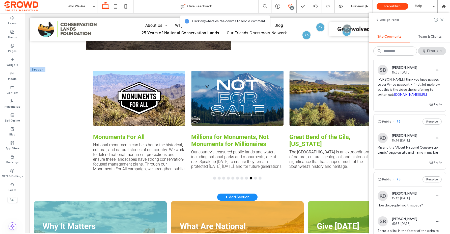
scroll to position [110, 0]
click at [365, 93] on link "vimeo.com/manage/videos/1076787771/25e3dbd271" at bounding box center [410, 95] width 33 height 4
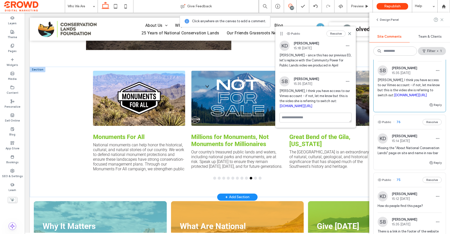
click at [365, 20] on icon at bounding box center [442, 20] width 4 height 4
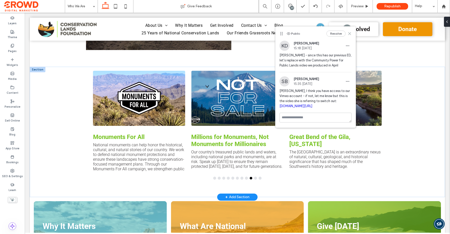
click at [348, 33] on icon at bounding box center [350, 34] width 4 height 4
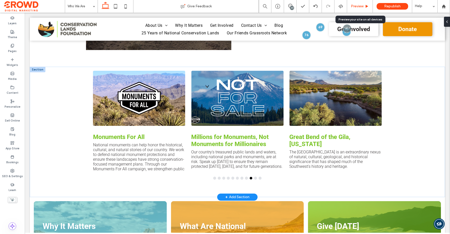
click at [355, 6] on span "Preview" at bounding box center [357, 6] width 13 height 4
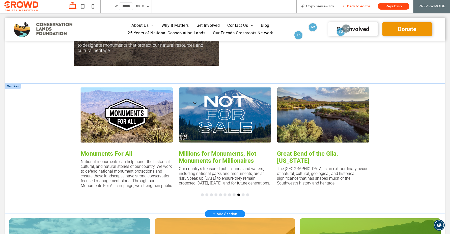
click at [359, 6] on span "Back to editor" at bounding box center [358, 6] width 23 height 4
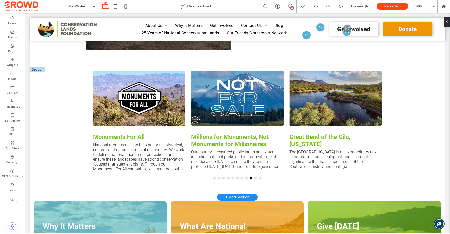
click at [289, 6] on icon at bounding box center [290, 6] width 4 height 4
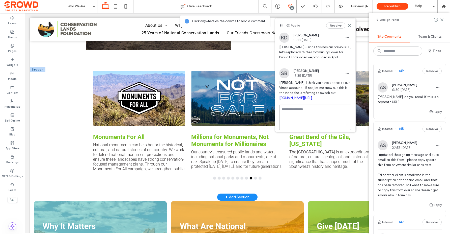
click at [317, 111] on textarea at bounding box center [315, 116] width 72 height 25
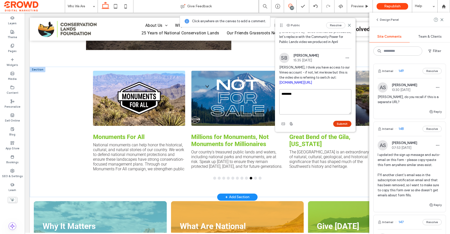
type textarea "********"
click at [341, 123] on button "Submit" at bounding box center [342, 124] width 18 height 6
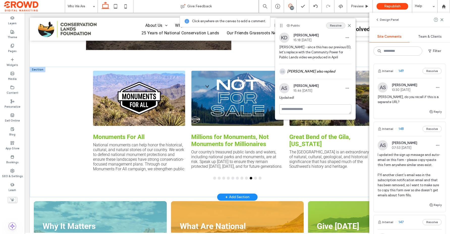
click at [336, 26] on button "Resolve" at bounding box center [335, 25] width 19 height 6
click at [365, 52] on span "button" at bounding box center [430, 51] width 5 height 8
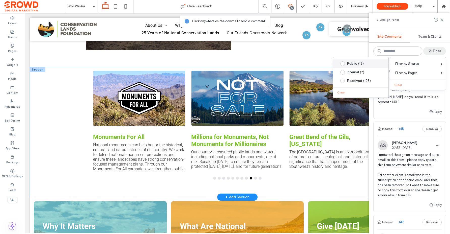
click at [365, 64] on div "Public (12)" at bounding box center [365, 64] width 36 height 4
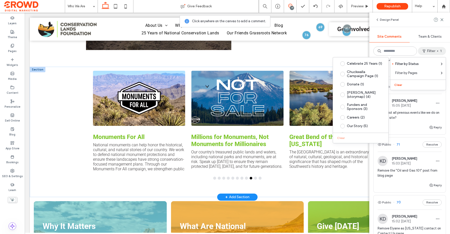
scroll to position [294, 0]
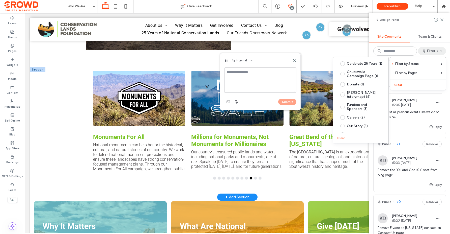
click at [365, 124] on div "Reply" at bounding box center [410, 129] width 72 height 10
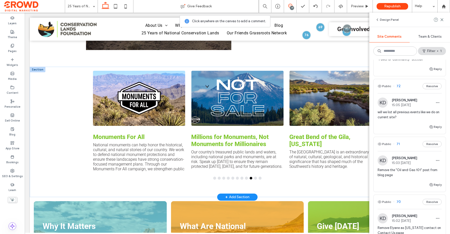
click at [365, 116] on div at bounding box center [225, 117] width 450 height 234
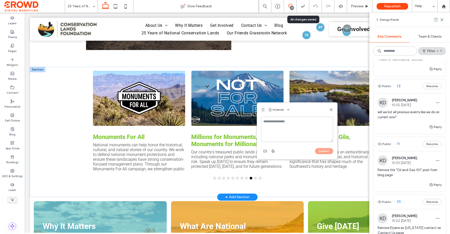
click at [280, 127] on textarea at bounding box center [297, 129] width 72 height 25
type textarea "*"
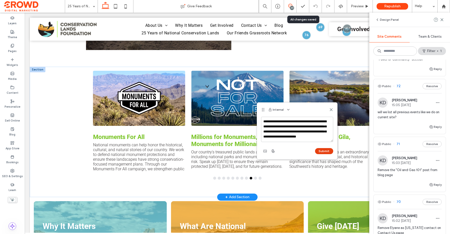
type textarea "**********"
click at [324, 151] on button "Submit" at bounding box center [324, 151] width 18 height 6
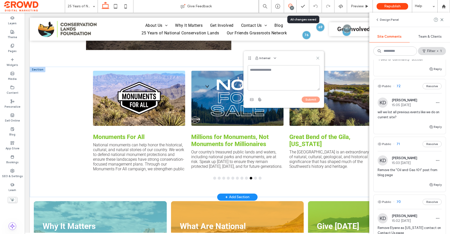
click at [318, 57] on icon at bounding box center [318, 58] width 4 height 4
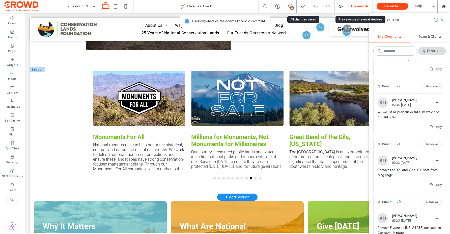
click at [352, 8] on span "Preview" at bounding box center [357, 6] width 13 height 4
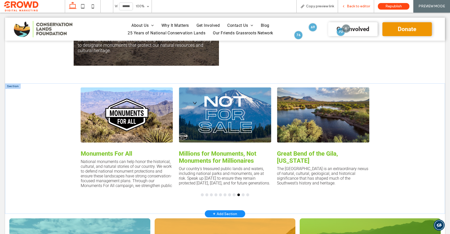
click at [353, 7] on span "Back to editor" at bounding box center [358, 6] width 23 height 4
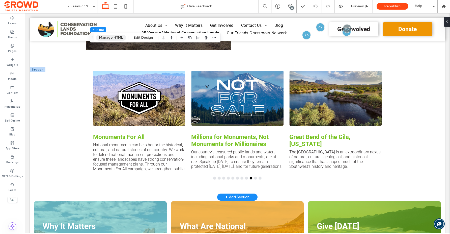
click at [117, 37] on button "Manage HTML" at bounding box center [111, 38] width 30 height 6
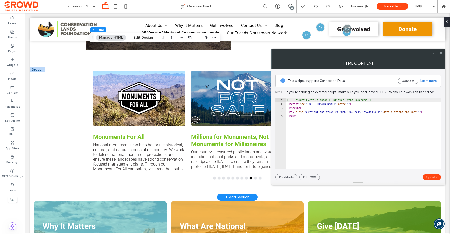
click at [365, 53] on use at bounding box center [441, 52] width 3 height 3
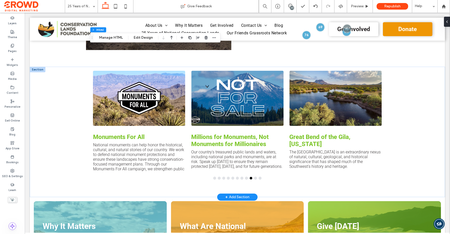
click at [292, 7] on div "20" at bounding box center [292, 8] width 4 height 4
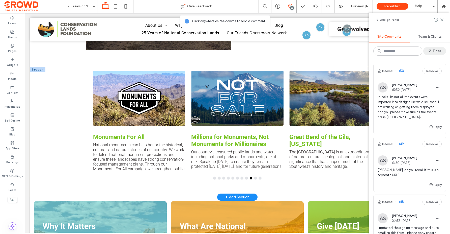
click at [365, 50] on button "Filter" at bounding box center [434, 51] width 23 height 8
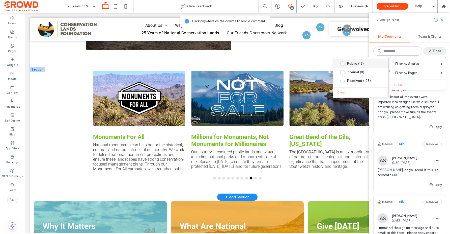
click at [354, 62] on div "Public (12)" at bounding box center [365, 64] width 36 height 4
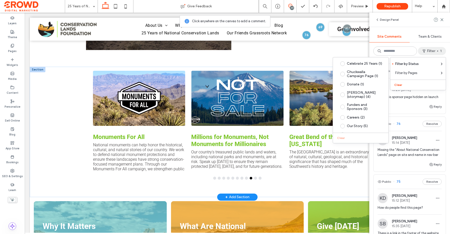
click at [365, 90] on div "Public 78 Resolve KD Kris Deutschman 15:20 Oct 15 2025 Keep this sponsor page h…" at bounding box center [409, 147] width 81 height 174
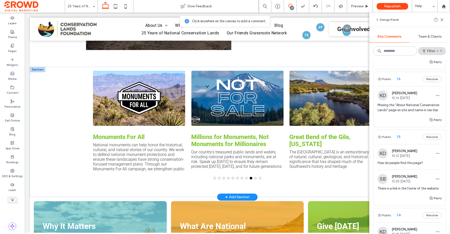
scroll to position [49, 0]
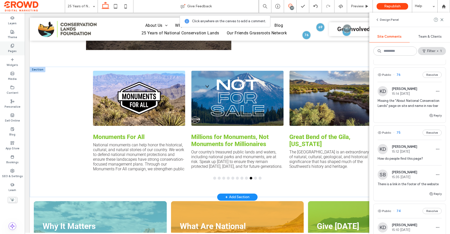
click at [12, 47] on icon at bounding box center [12, 46] width 4 height 4
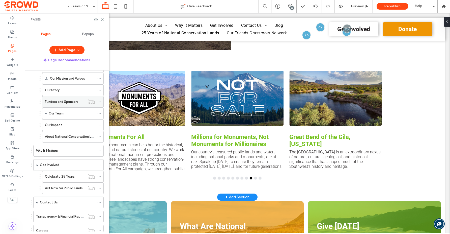
scroll to position [61, 0]
drag, startPoint x: 69, startPoint y: 135, endPoint x: 67, endPoint y: 132, distance: 4.5
click at [69, 135] on label "About National Conservation Lands" at bounding box center [71, 135] width 53 height 9
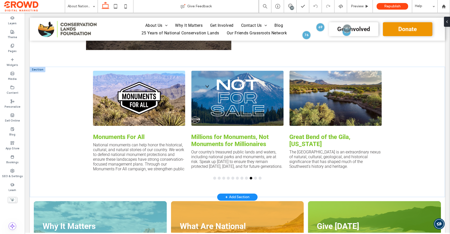
type input "**"
type input "****"
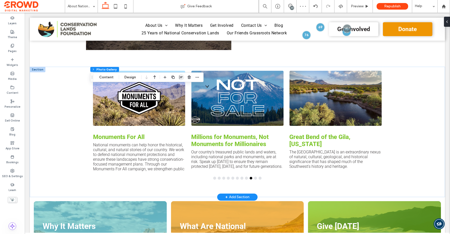
click at [180, 78] on icon "button" at bounding box center [181, 77] width 4 height 4
click at [175, 87] on use "center" at bounding box center [176, 87] width 3 height 4
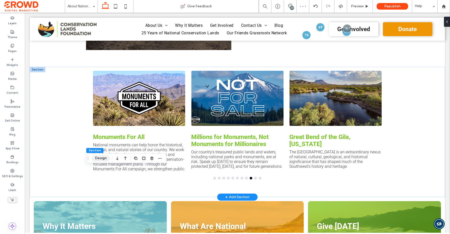
click at [98, 160] on button "Design" at bounding box center [101, 158] width 18 height 6
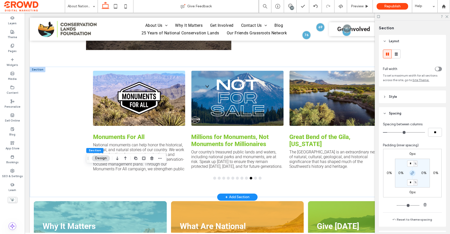
click at [365, 174] on use "button" at bounding box center [412, 172] width 3 height 3
click at [365, 163] on input "*" at bounding box center [410, 163] width 7 height 6
type input "*"
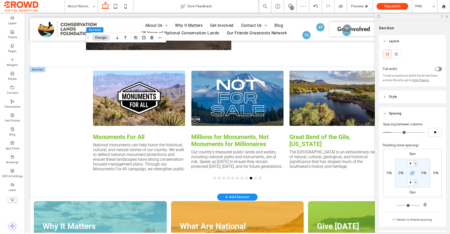
click at [365, 172] on icon "button" at bounding box center [413, 173] width 4 height 4
click at [365, 182] on label "4%" at bounding box center [412, 182] width 5 height 4
type input "*"
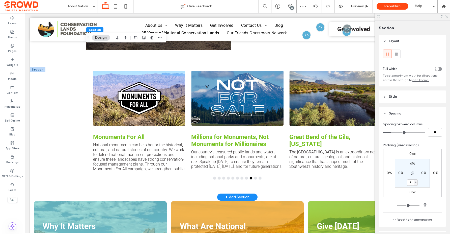
type input "*"
click at [365, 15] on icon at bounding box center [446, 16] width 3 height 3
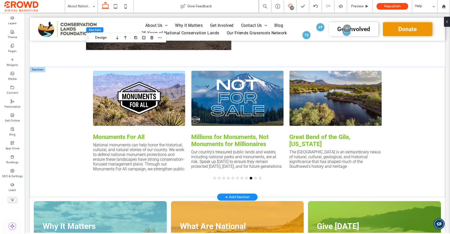
click at [289, 7] on use at bounding box center [290, 6] width 4 height 4
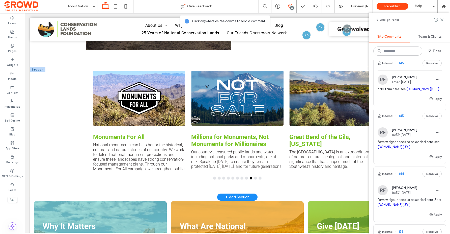
scroll to position [285, 0]
click at [365, 48] on span "button" at bounding box center [430, 51] width 5 height 8
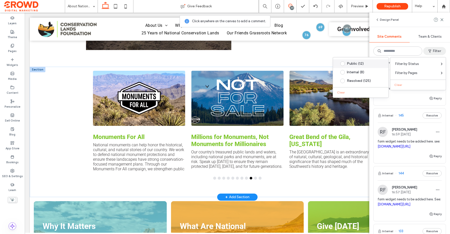
click at [353, 63] on div "Public (12)" at bounding box center [365, 64] width 36 height 4
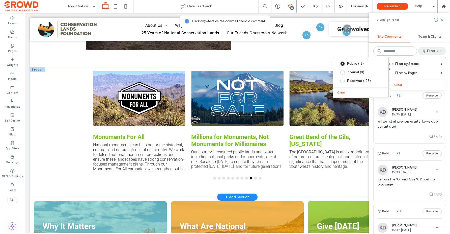
click at [365, 101] on div "Public 78 Resolve KD Kris Deutschman 15:20 Oct 15 2025 Keep this sponsor page h…" at bounding box center [409, 147] width 81 height 174
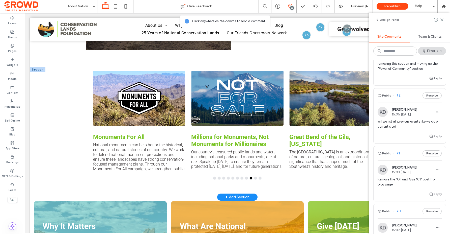
scroll to position [3, 0]
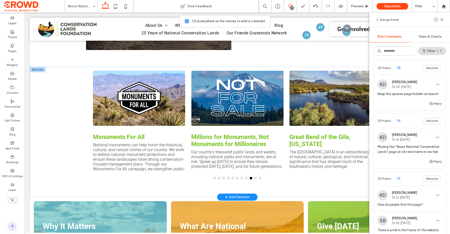
click at [365, 149] on span "Missing the "About National Conservation Lands" page on site and name in nav bar" at bounding box center [410, 149] width 64 height 10
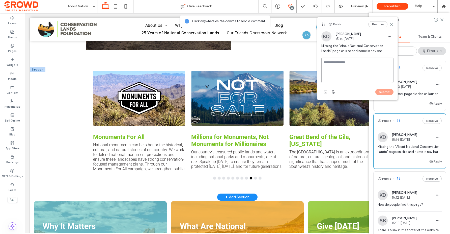
click at [338, 62] on textarea at bounding box center [357, 70] width 72 height 25
type textarea "**********"
click at [11, 49] on label "Pages" at bounding box center [12, 51] width 9 height 6
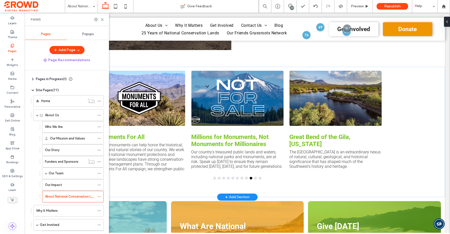
scroll to position [0, 0]
click at [360, 7] on span "Preview" at bounding box center [357, 6] width 13 height 4
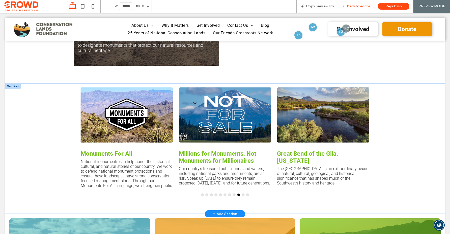
click at [351, 6] on span "Back to editor" at bounding box center [358, 6] width 23 height 4
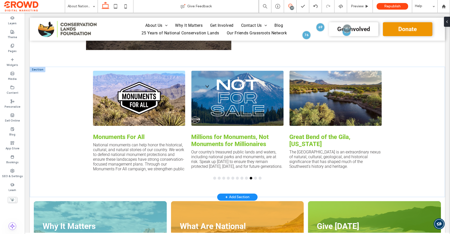
click at [288, 5] on icon at bounding box center [290, 6] width 4 height 4
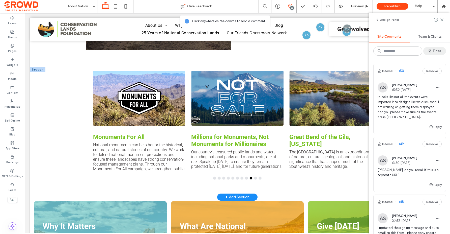
click at [365, 52] on button "Filter" at bounding box center [434, 51] width 23 height 8
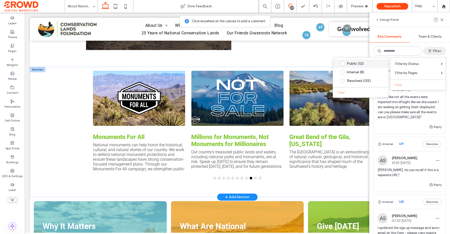
click at [360, 62] on div "Public (12)" at bounding box center [365, 64] width 36 height 4
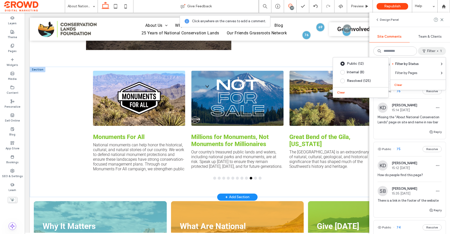
scroll to position [33, 0]
click at [365, 131] on button "Reply" at bounding box center [435, 131] width 13 height 6
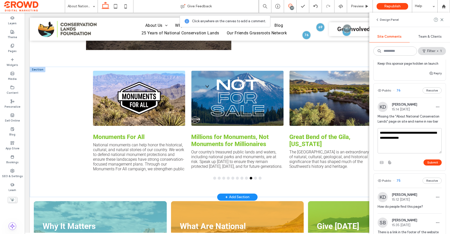
drag, startPoint x: 414, startPoint y: 139, endPoint x: 415, endPoint y: 132, distance: 7.1
click at [365, 132] on textarea "**********" at bounding box center [410, 140] width 64 height 25
type textarea "**********"
click at [365, 165] on button "Submit" at bounding box center [433, 162] width 18 height 6
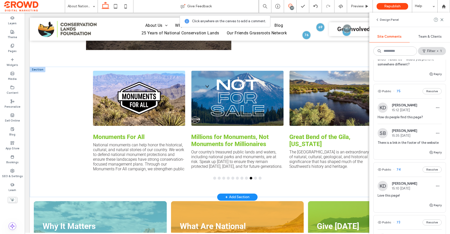
scroll to position [187, 0]
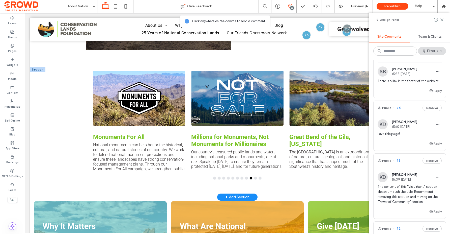
click at [365, 130] on div "KD Kris Deutschman 15:10 Oct 15 2025 Love this page!" at bounding box center [410, 129] width 64 height 21
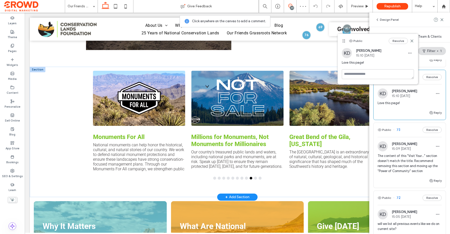
scroll to position [236, 0]
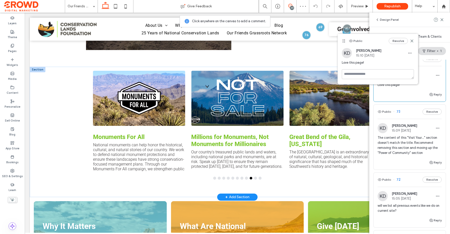
click at [365, 141] on span "The content of this "Visit Your..." section doesn't match the title. Recommend …" at bounding box center [410, 145] width 64 height 20
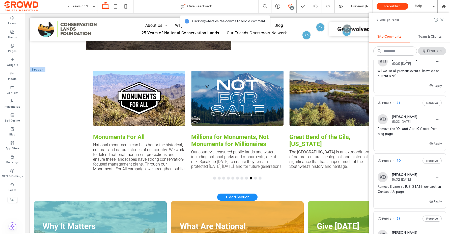
scroll to position [371, 0]
click at [365, 186] on span "Remove Elyane as [US_STATE] contact on Contact Us page" at bounding box center [410, 189] width 64 height 10
click at [12, 50] on label "Pages" at bounding box center [12, 51] width 9 height 6
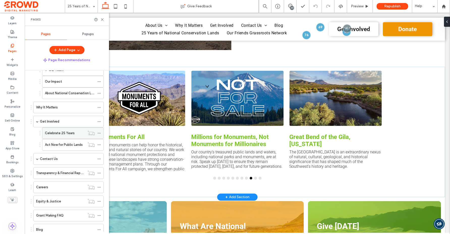
scroll to position [103, 0]
click at [56, 158] on label "Contact Us" at bounding box center [49, 158] width 18 height 9
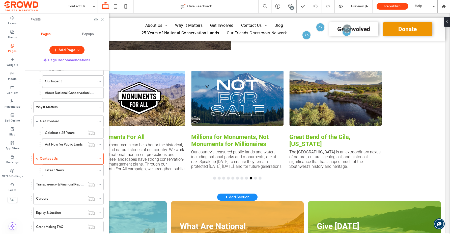
click at [103, 20] on use at bounding box center [102, 19] width 2 height 2
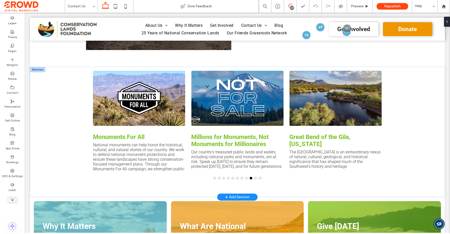
click at [291, 6] on icon at bounding box center [290, 6] width 4 height 4
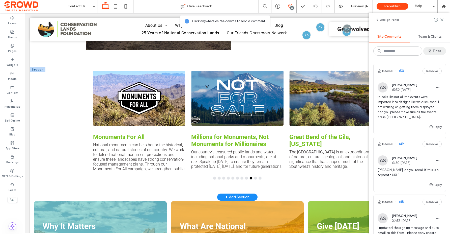
click at [365, 49] on icon "button" at bounding box center [430, 51] width 4 height 4
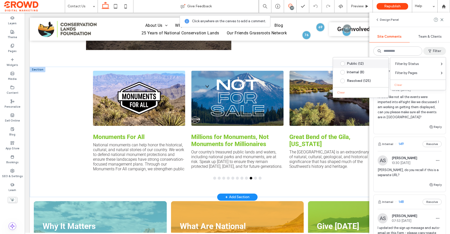
click at [365, 62] on div "Public (12)" at bounding box center [365, 64] width 36 height 4
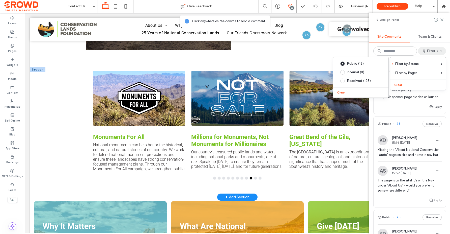
click at [365, 113] on div "Reply" at bounding box center [410, 108] width 72 height 10
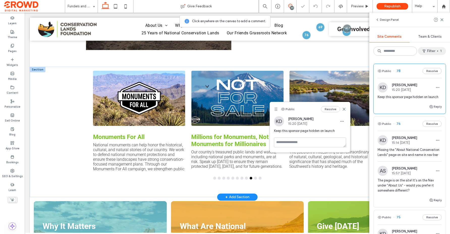
click at [365, 51] on button "Filter 1" at bounding box center [432, 51] width 28 height 8
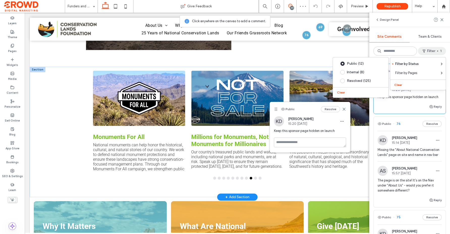
click at [365, 56] on div "Design Panel Site Comments Team & Clients Filter 1 Public 78 Resolve KD Kris De…" at bounding box center [409, 123] width 81 height 221
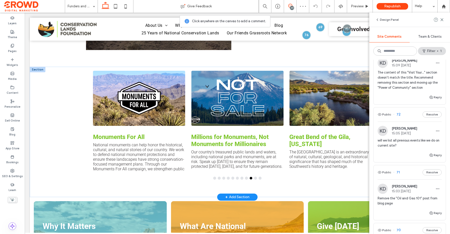
scroll to position [418, 0]
click at [365, 156] on button "Reply" at bounding box center [435, 154] width 13 height 6
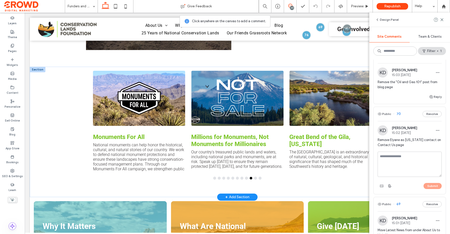
click at [365, 161] on textarea at bounding box center [410, 163] width 64 height 25
type textarea "*"
type textarea "**********"
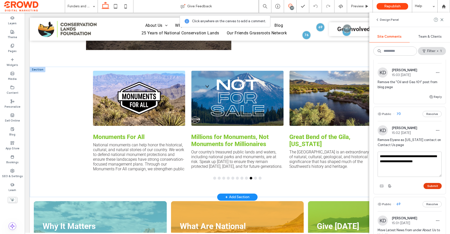
click at [365, 186] on button "Submit" at bounding box center [433, 186] width 18 height 6
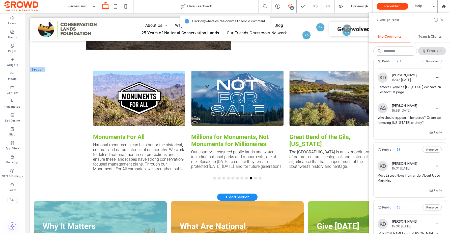
scroll to position [472, 0]
click at [365, 175] on span "Move Latest News from under About Us to Main Nav" at bounding box center [410, 177] width 64 height 10
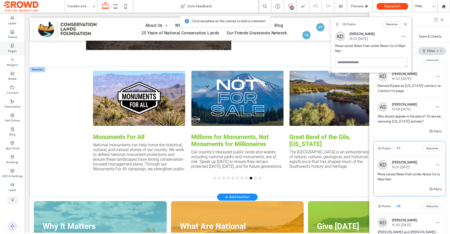
click at [10, 46] on div "Pages" at bounding box center [12, 48] width 25 height 14
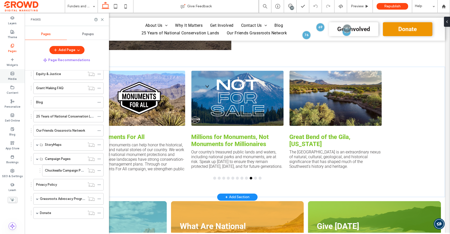
scroll to position [123, 0]
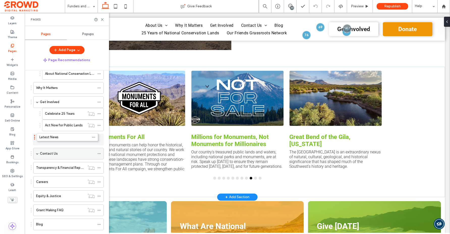
drag, startPoint x: 64, startPoint y: 150, endPoint x: 59, endPoint y: 135, distance: 15.7
click at [70, 222] on div "Blog" at bounding box center [65, 224] width 59 height 5
click at [102, 20] on icon at bounding box center [102, 20] width 4 height 4
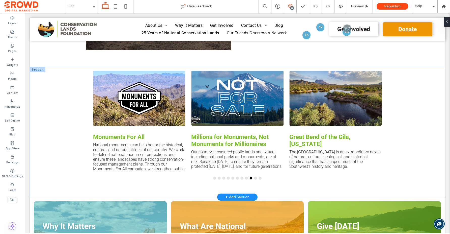
click at [289, 6] on icon at bounding box center [290, 6] width 4 height 4
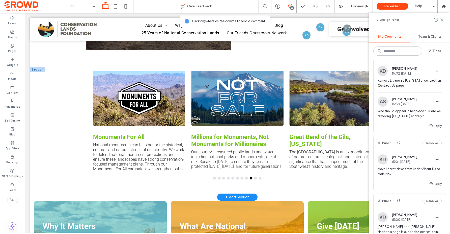
scroll to position [975, 0]
click at [365, 186] on button "Reply" at bounding box center [435, 183] width 13 height 6
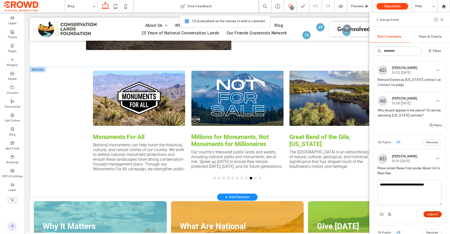
type textarea "**********"
click at [365, 217] on button "Submit" at bounding box center [433, 214] width 18 height 6
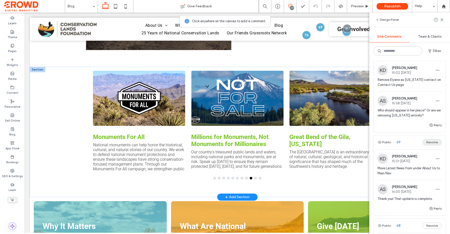
click at [365, 145] on button "Resolve" at bounding box center [432, 142] width 19 height 6
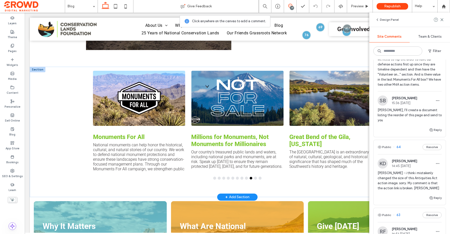
scroll to position [1095, 0]
click at [365, 178] on span "[PERSON_NAME] - i think i mistakenly changed the size of this Antiquities Act a…" at bounding box center [410, 180] width 64 height 20
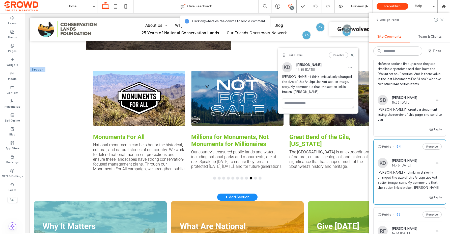
click at [365, 20] on icon at bounding box center [442, 20] width 4 height 4
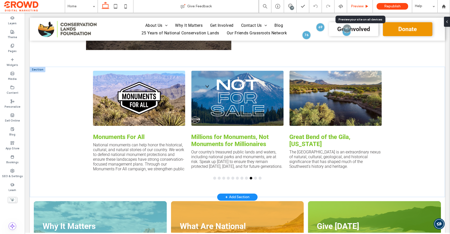
click at [363, 6] on span "Preview" at bounding box center [357, 6] width 13 height 4
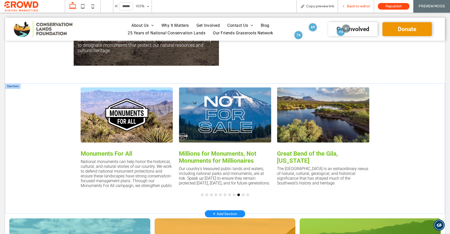
click at [362, 5] on span "Back to editor" at bounding box center [358, 6] width 23 height 4
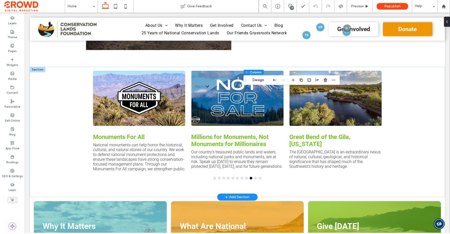
click at [325, 79] on use "button" at bounding box center [325, 79] width 3 height 3
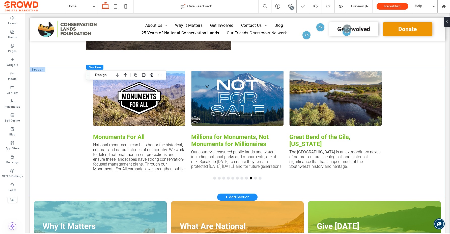
click at [291, 7] on div "19" at bounding box center [292, 8] width 4 height 4
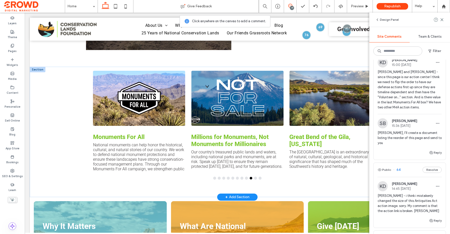
scroll to position [1074, 0]
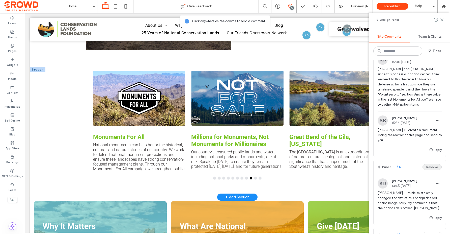
click at [365, 170] on button "Resolve" at bounding box center [432, 167] width 19 height 6
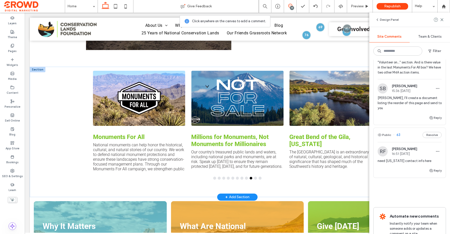
scroll to position [1077, 0]
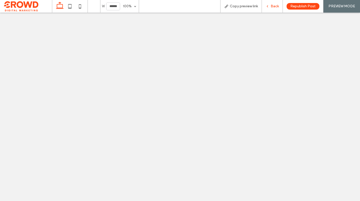
select select
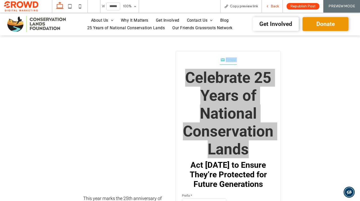
click at [273, 6] on span "Back" at bounding box center [275, 6] width 8 height 4
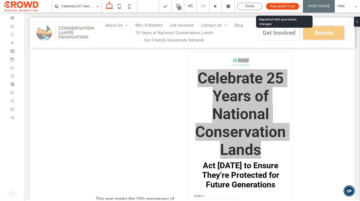
scroll to position [113, 0]
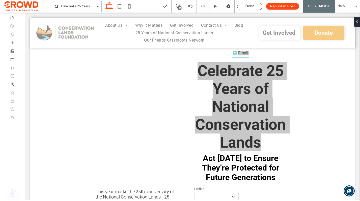
drag, startPoint x: 179, startPoint y: 7, endPoint x: 179, endPoint y: 35, distance: 27.3
click at [179, 7] on div "23" at bounding box center [180, 8] width 4 height 4
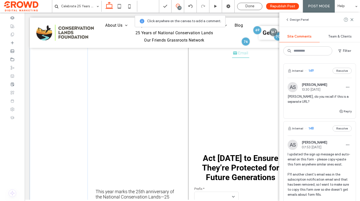
click at [252, 103] on h1 "Celebrate 25 Years of National Conservation Lands" at bounding box center [240, 107] width 93 height 90
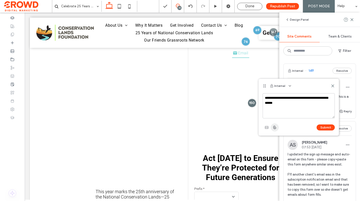
scroll to position [113, 0]
type textarea "**********"
click at [321, 128] on button "Submit" at bounding box center [326, 128] width 18 height 6
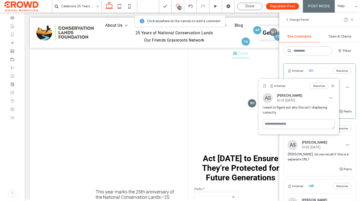
click at [351, 19] on icon at bounding box center [352, 20] width 4 height 4
